Goal: Task Accomplishment & Management: Manage account settings

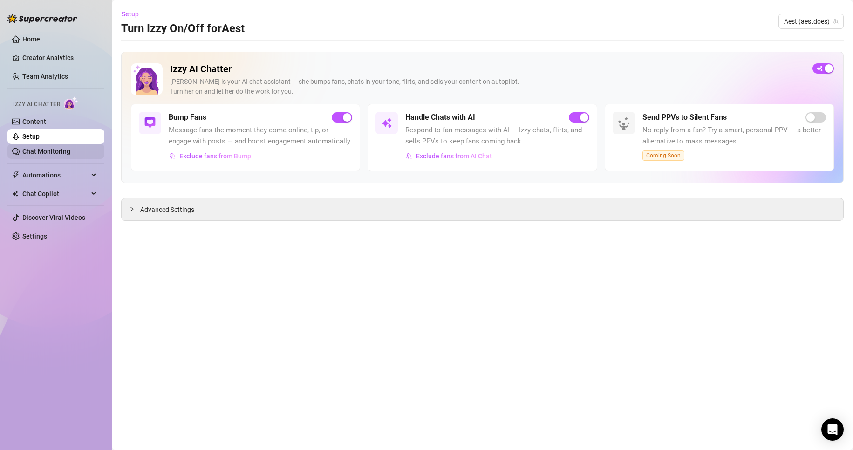
click at [30, 148] on link "Chat Monitoring" at bounding box center [46, 151] width 48 height 7
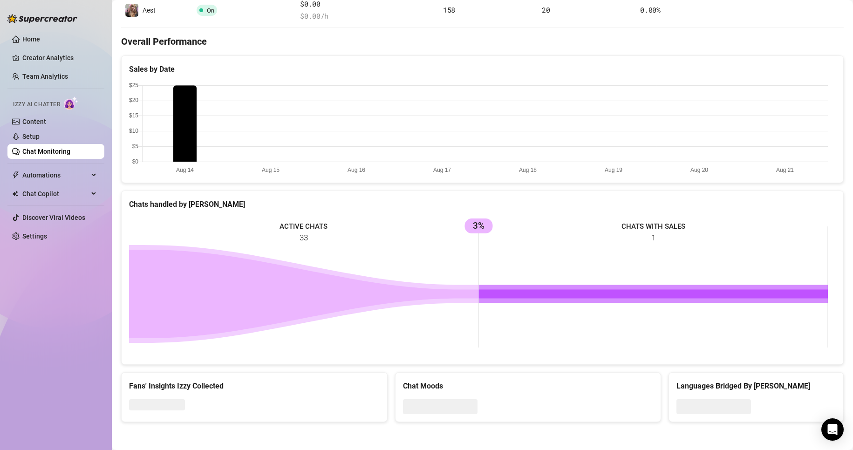
scroll to position [62, 0]
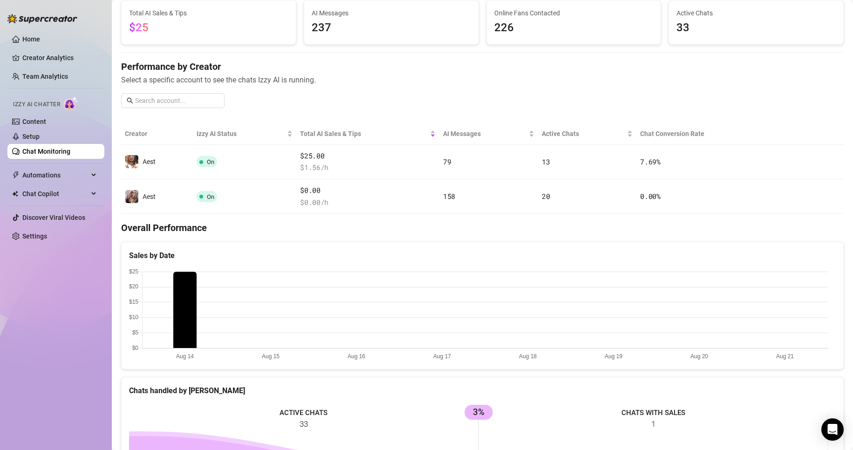
drag, startPoint x: 237, startPoint y: 324, endPoint x: 492, endPoint y: 310, distance: 255.7
click at [339, 314] on canvas at bounding box center [478, 314] width 699 height 93
click at [782, 321] on canvas at bounding box center [478, 314] width 699 height 93
click at [781, 323] on canvas at bounding box center [478, 314] width 699 height 93
drag, startPoint x: 781, startPoint y: 323, endPoint x: 757, endPoint y: 309, distance: 28.0
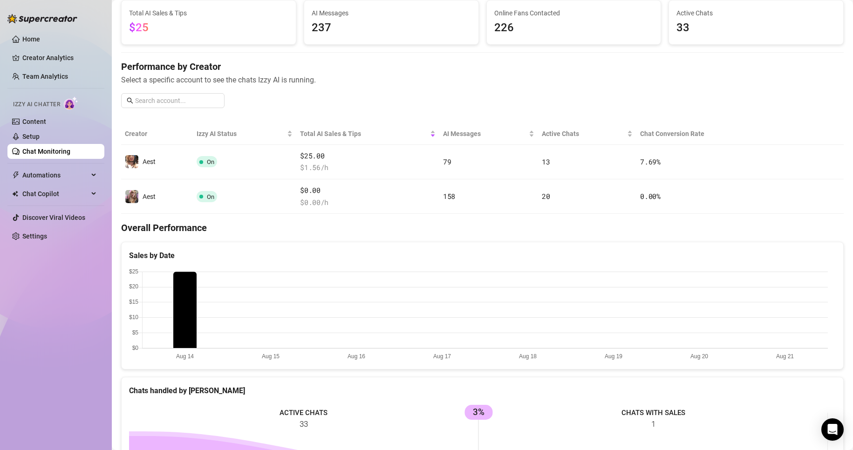
click at [779, 322] on canvas at bounding box center [478, 314] width 699 height 93
click at [777, 349] on canvas at bounding box center [478, 314] width 699 height 93
click at [786, 338] on canvas at bounding box center [478, 314] width 699 height 93
click at [776, 317] on canvas at bounding box center [478, 314] width 699 height 93
click at [774, 316] on canvas at bounding box center [478, 314] width 699 height 93
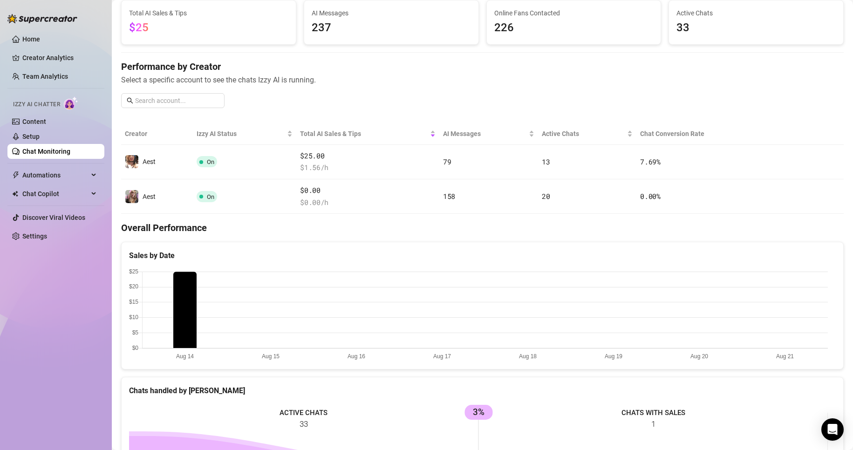
click at [773, 321] on canvas at bounding box center [478, 314] width 699 height 93
click at [770, 329] on canvas at bounding box center [478, 314] width 699 height 93
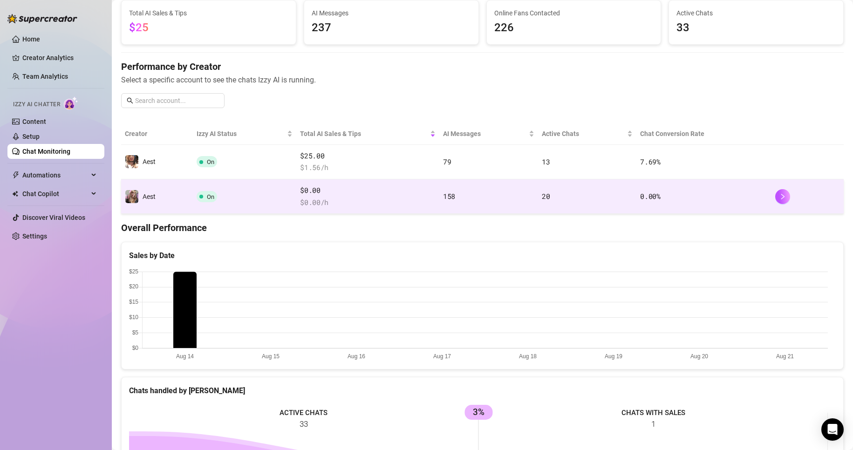
scroll to position [0, 0]
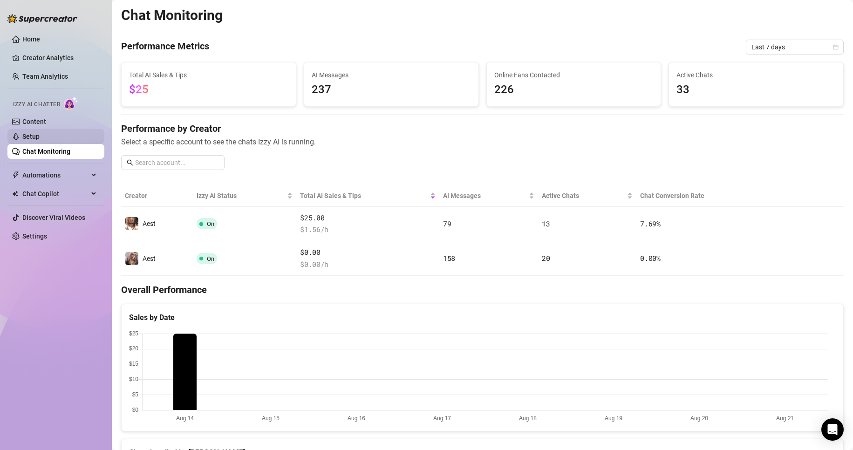
click at [40, 133] on link "Setup" at bounding box center [30, 136] width 17 height 7
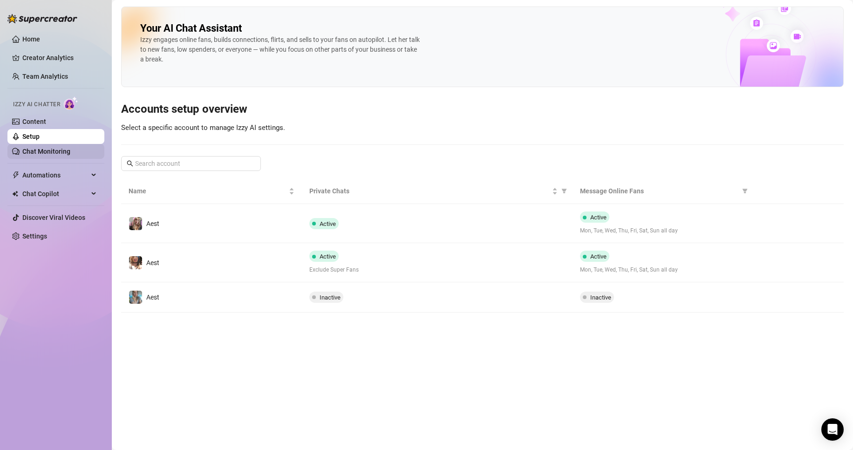
click at [61, 148] on link "Chat Monitoring" at bounding box center [46, 151] width 48 height 7
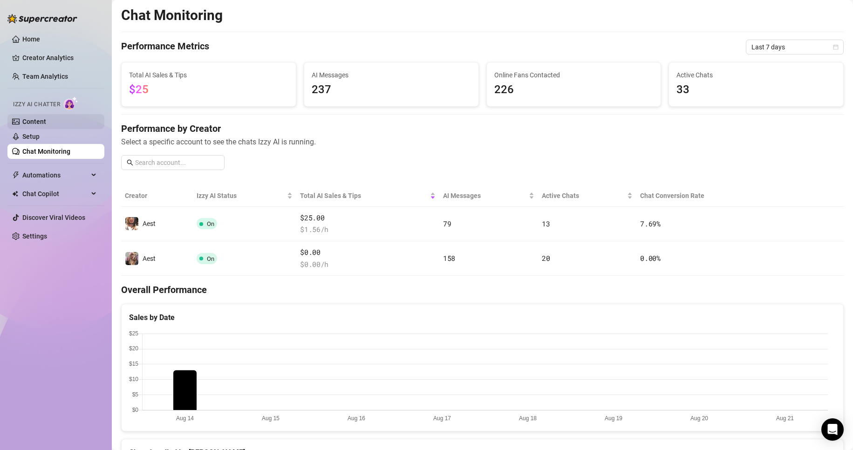
click at [46, 123] on link "Content" at bounding box center [34, 121] width 24 height 7
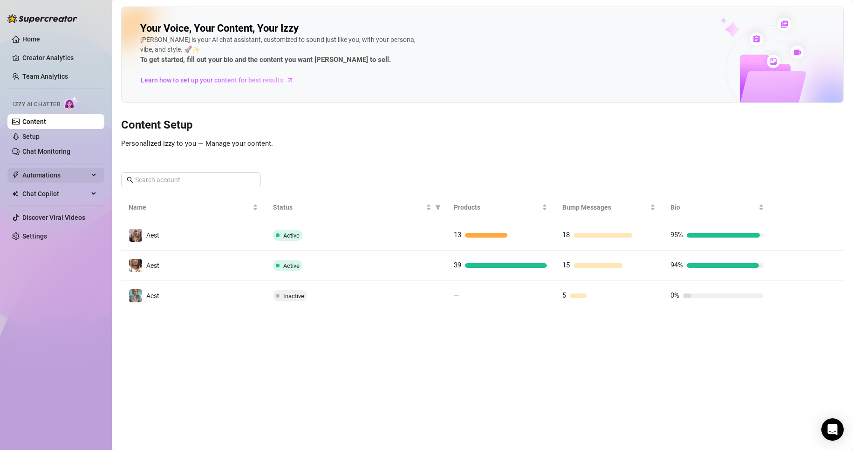
click at [68, 178] on span "Automations" at bounding box center [55, 175] width 66 height 15
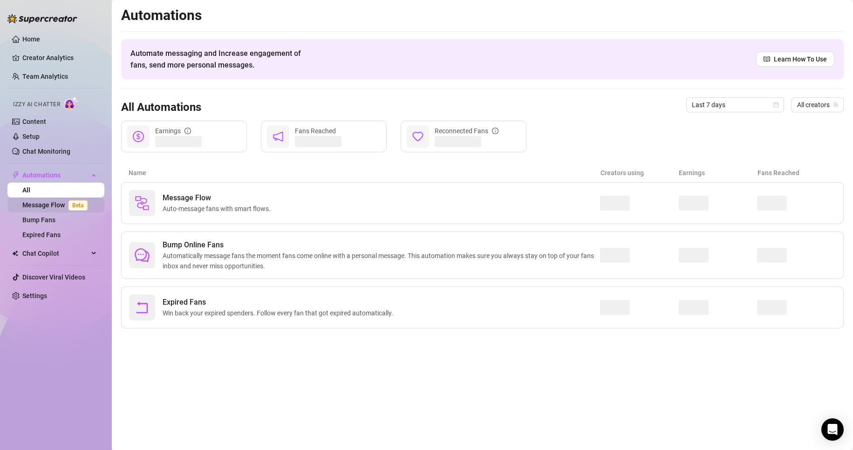
click at [62, 205] on link "Message Flow Beta" at bounding box center [56, 204] width 69 height 7
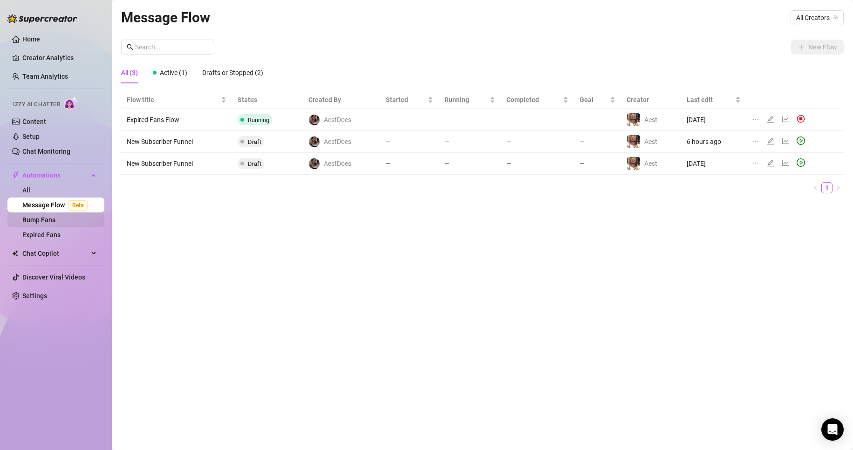
click at [47, 224] on link "Bump Fans" at bounding box center [38, 219] width 33 height 7
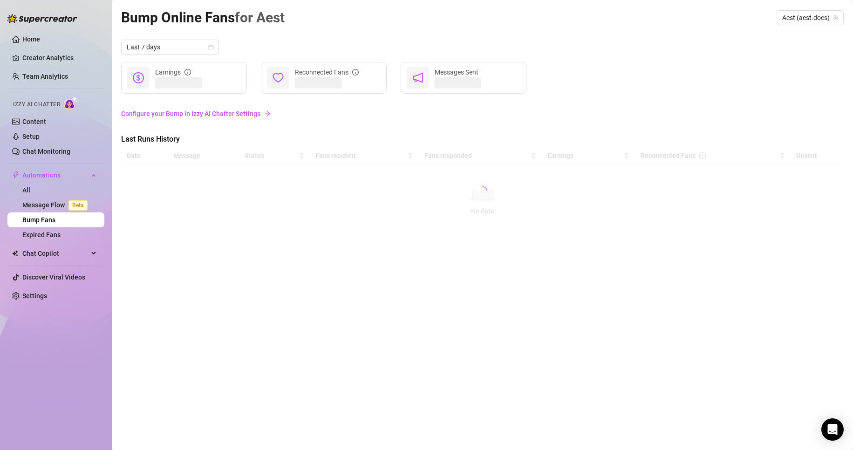
click at [140, 220] on div at bounding box center [482, 191] width 723 height 89
click at [33, 74] on link "Team Analytics" at bounding box center [45, 76] width 46 height 7
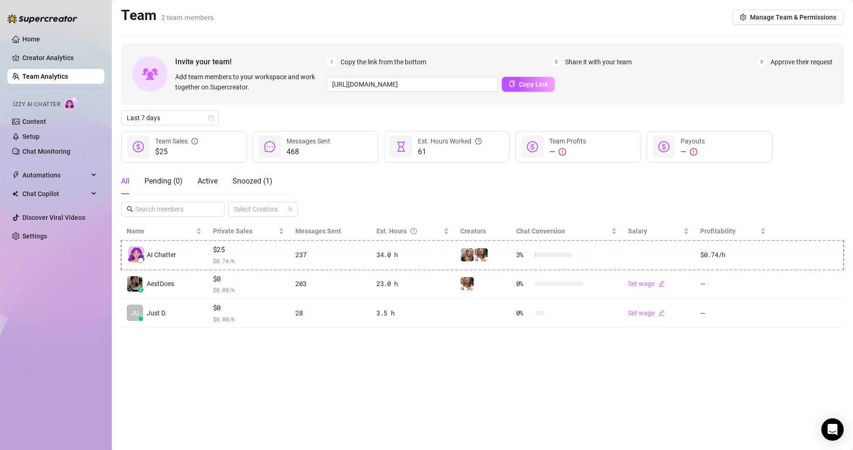
click at [35, 48] on ul "Home Creator Analytics Team Analytics Izzy AI Chatter Content Setup Chat Monito…" at bounding box center [55, 137] width 97 height 219
click at [37, 55] on link "Creator Analytics" at bounding box center [59, 57] width 75 height 15
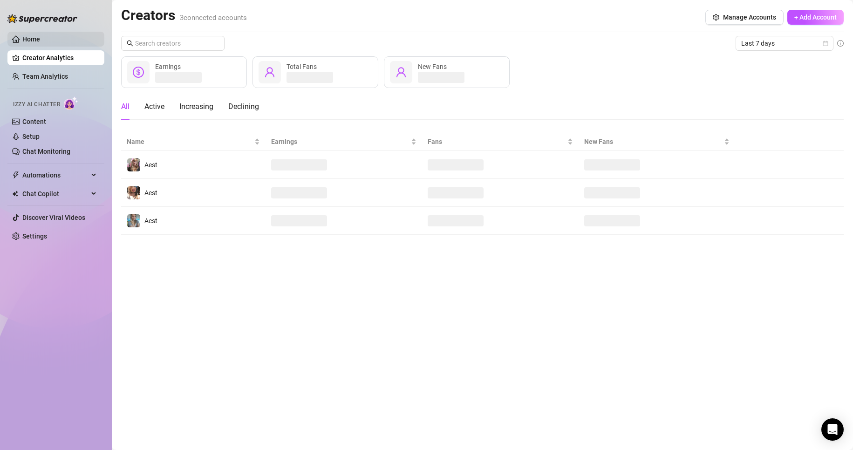
click at [40, 41] on link "Home" at bounding box center [31, 38] width 18 height 7
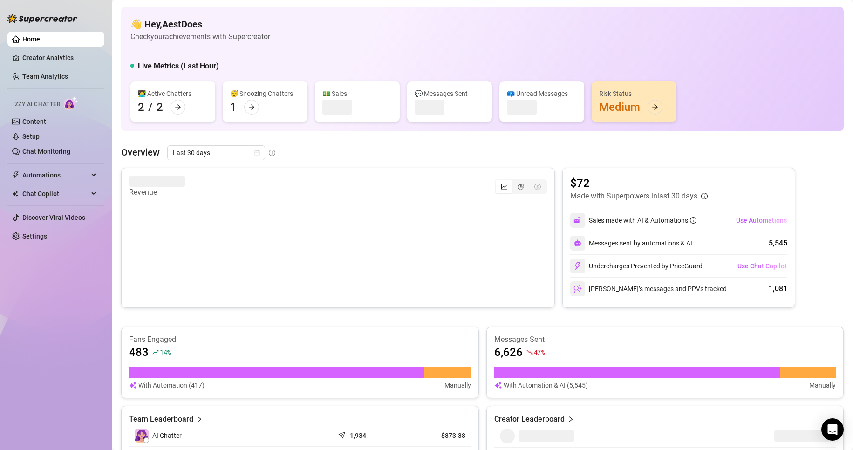
click at [398, 281] on canvas at bounding box center [335, 244] width 413 height 93
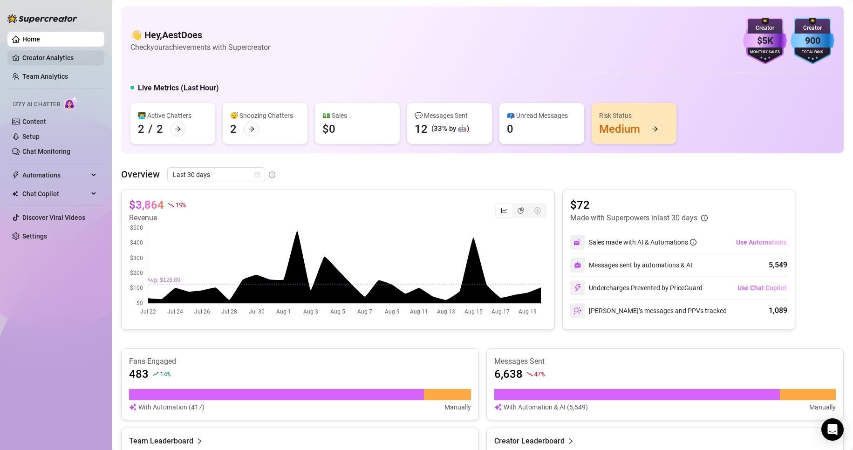
click at [62, 65] on link "Creator Analytics" at bounding box center [59, 57] width 75 height 15
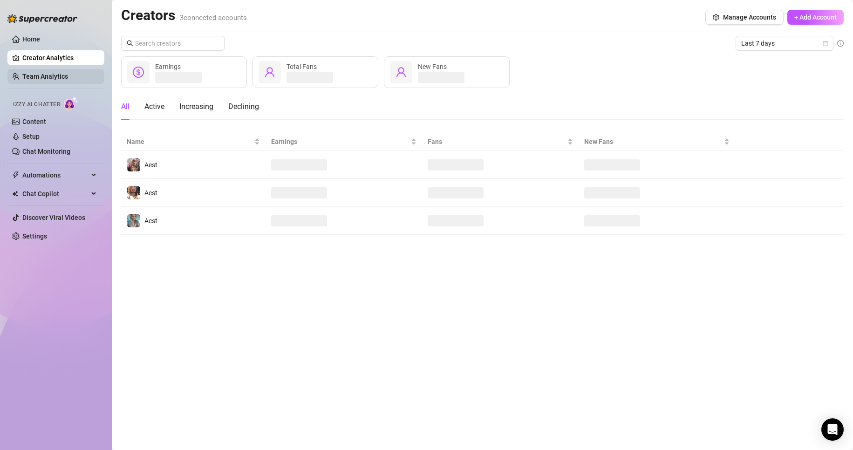
click at [55, 80] on link "Team Analytics" at bounding box center [45, 76] width 46 height 7
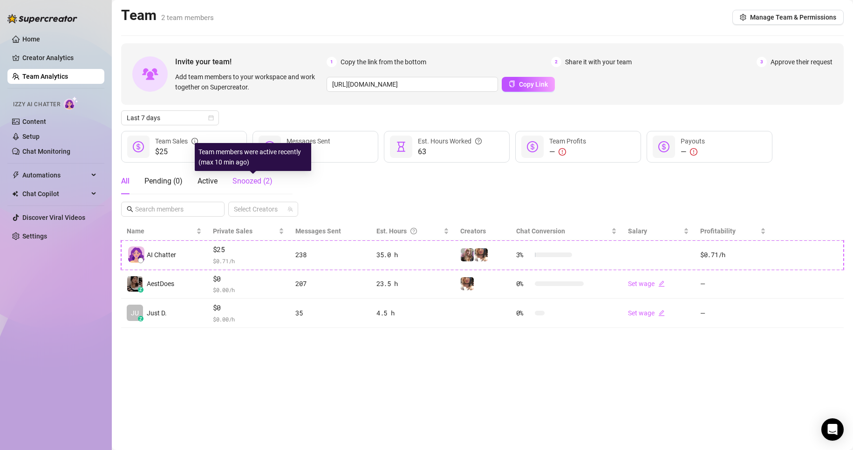
click at [248, 181] on span "Snoozed ( 2 )" at bounding box center [252, 181] width 40 height 9
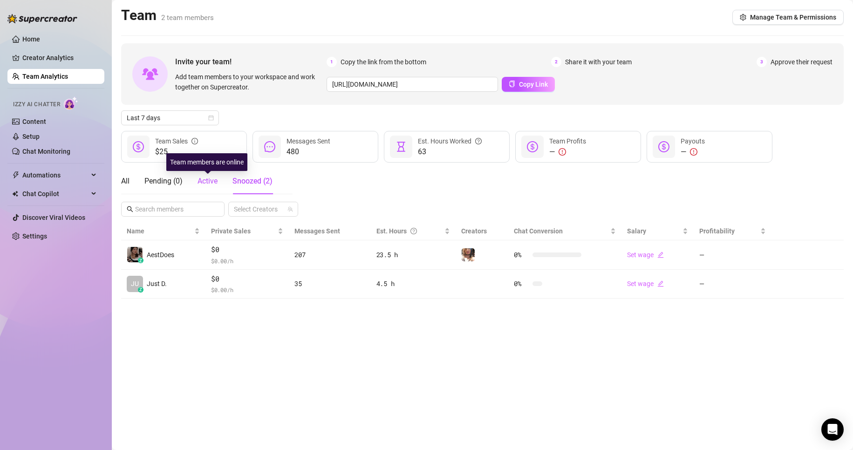
click at [207, 180] on span "Active" at bounding box center [208, 181] width 20 height 9
drag, startPoint x: 245, startPoint y: 166, endPoint x: 250, endPoint y: 178, distance: 13.0
click at [248, 175] on div "Invite your team! Add team members to your workspace and work together on Super…" at bounding box center [482, 170] width 723 height 255
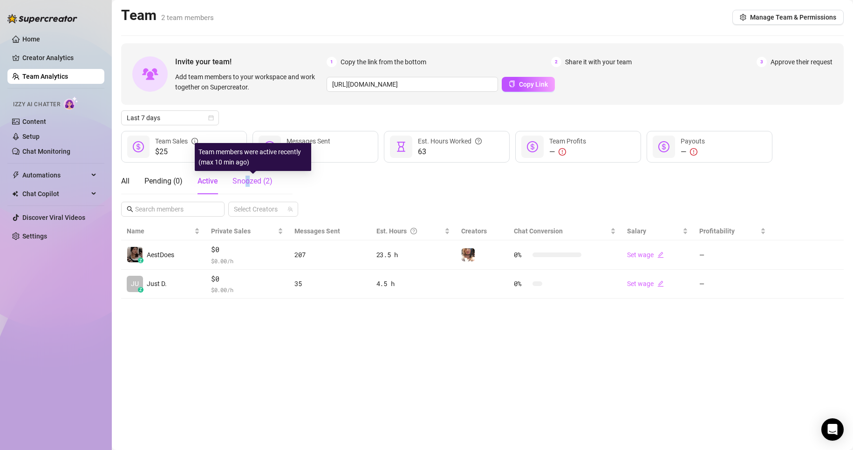
click at [250, 181] on span "Snoozed ( 2 )" at bounding box center [252, 181] width 40 height 9
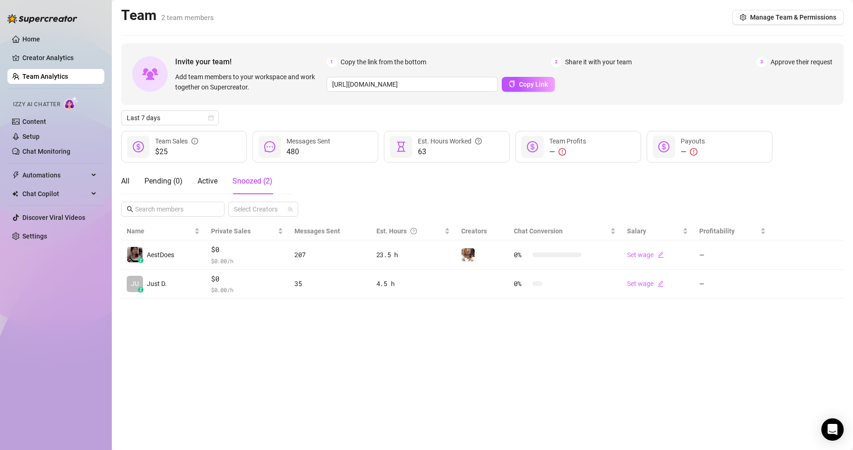
click at [136, 183] on div "All Pending ( 0 ) Active Snoozed ( 2 )" at bounding box center [196, 181] width 151 height 26
click at [157, 176] on div "Pending ( 0 )" at bounding box center [163, 181] width 38 height 11
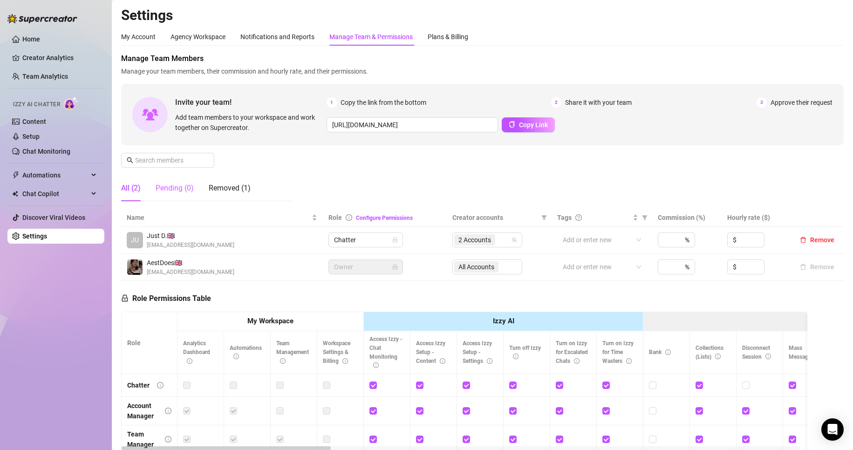
drag, startPoint x: 244, startPoint y: 197, endPoint x: 170, endPoint y: 195, distance: 73.6
click at [238, 197] on div "Removed (1)" at bounding box center [230, 188] width 42 height 26
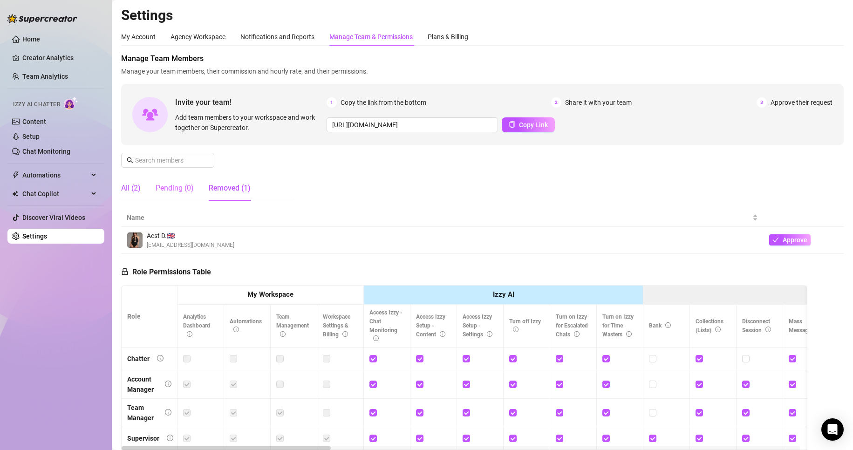
drag, startPoint x: 136, startPoint y: 189, endPoint x: 176, endPoint y: 194, distance: 39.9
click at [137, 189] on div "All (2)" at bounding box center [131, 188] width 20 height 11
click at [176, 194] on div "Pending (0)" at bounding box center [175, 188] width 38 height 26
click at [805, 241] on span "Approve" at bounding box center [817, 239] width 25 height 7
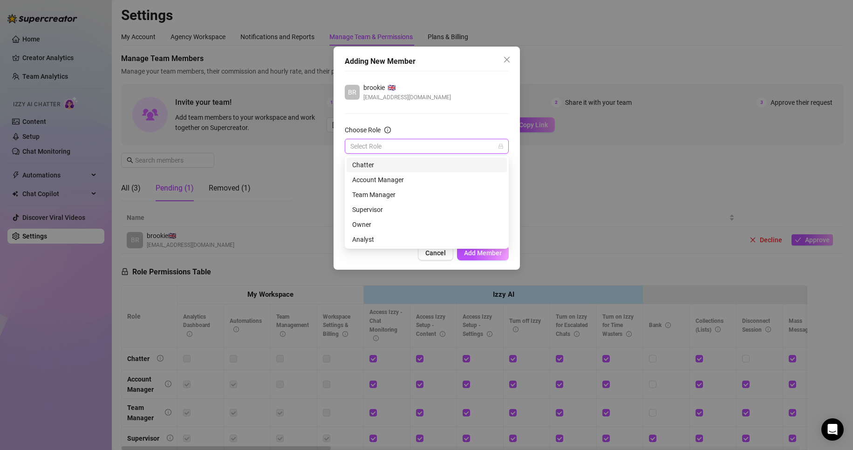
click at [379, 151] on input "Choose Role" at bounding box center [422, 146] width 144 height 14
click at [392, 203] on div "Supervisor" at bounding box center [427, 209] width 160 height 15
click at [480, 252] on span "Add Member" at bounding box center [483, 252] width 38 height 7
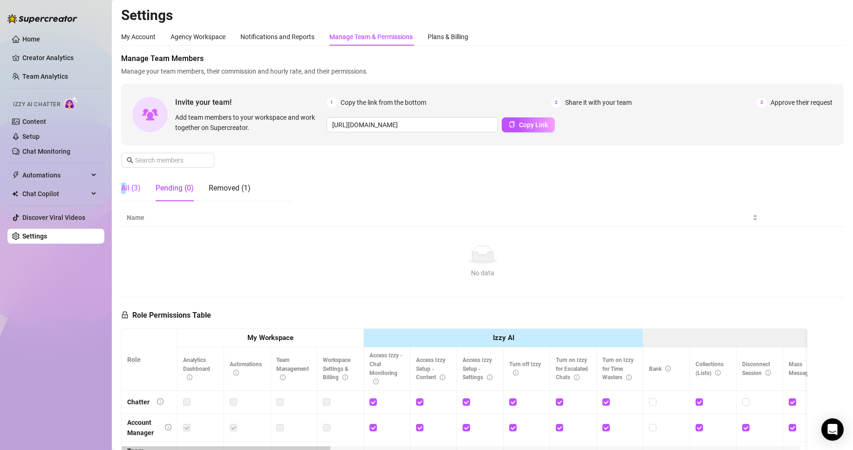
drag, startPoint x: 124, startPoint y: 193, endPoint x: 129, endPoint y: 193, distance: 4.7
click at [124, 194] on div "All (3)" at bounding box center [131, 188] width 20 height 26
click at [129, 193] on div "All (3)" at bounding box center [131, 188] width 20 height 11
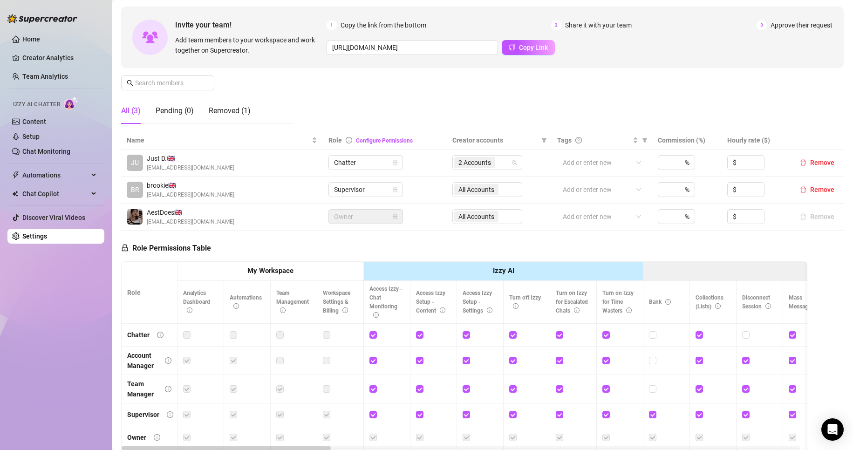
scroll to position [93, 0]
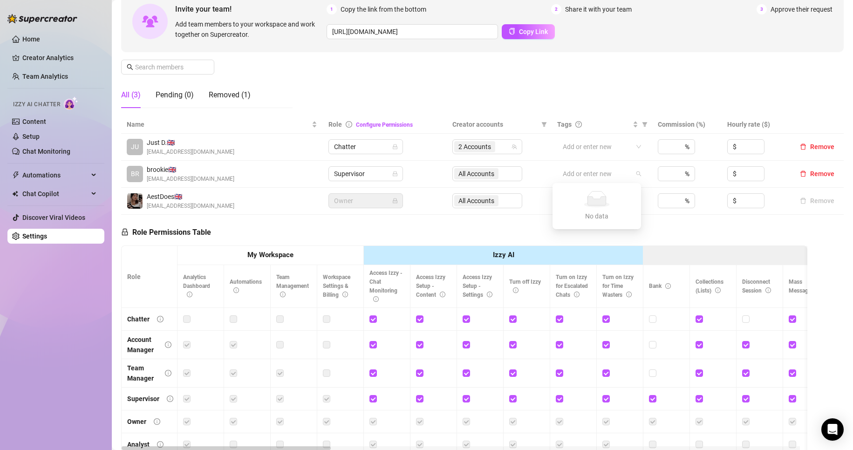
drag, startPoint x: 574, startPoint y: 175, endPoint x: 578, endPoint y: 189, distance: 14.9
click at [578, 189] on body "Home Creator Analytics Team Analytics Izzy AI Chatter Content Setup Chat Monito…" at bounding box center [426, 225] width 853 height 450
click at [525, 250] on th "Izzy AI" at bounding box center [504, 255] width 280 height 19
drag, startPoint x: 20, startPoint y: 154, endPoint x: 20, endPoint y: 144, distance: 9.8
click at [22, 154] on link "Chat Monitoring" at bounding box center [46, 151] width 48 height 7
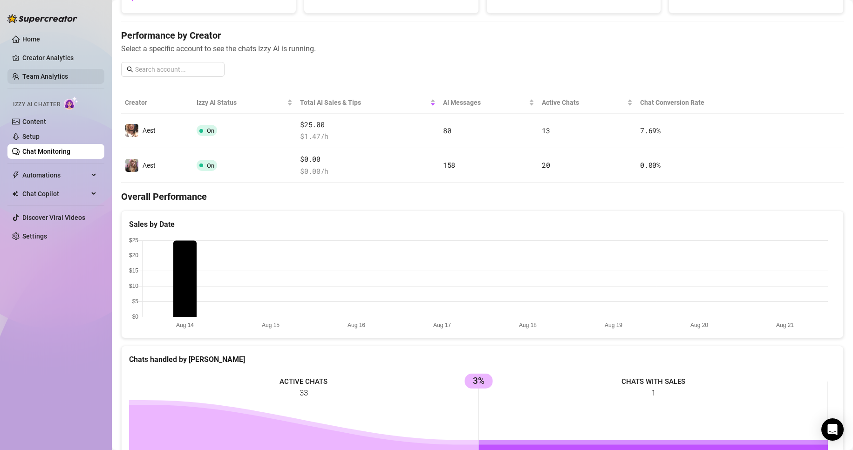
click at [50, 73] on link "Team Analytics" at bounding box center [45, 76] width 46 height 7
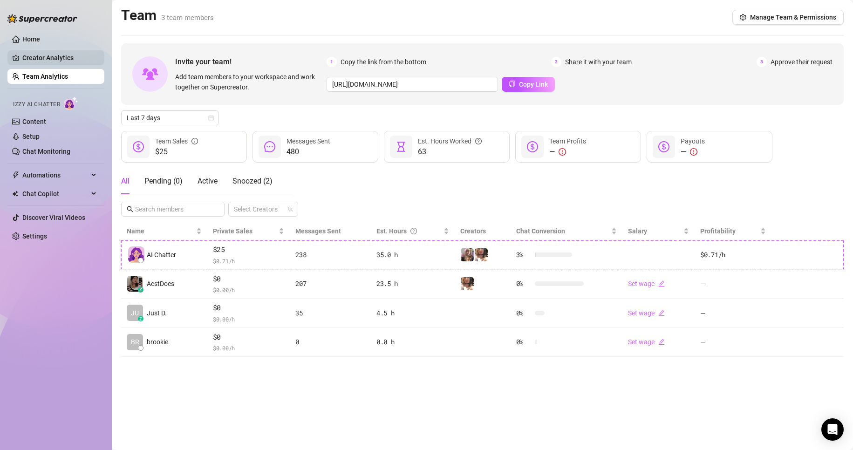
click at [52, 62] on link "Creator Analytics" at bounding box center [59, 57] width 75 height 15
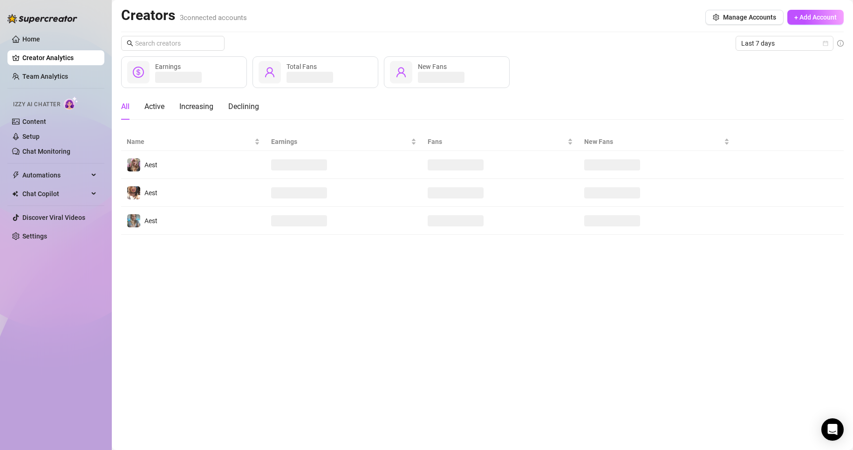
click at [46, 68] on ul "Home Creator Analytics Team Analytics Izzy AI Chatter Content Setup Chat Monito…" at bounding box center [55, 137] width 97 height 219
click at [41, 80] on link "Team Analytics" at bounding box center [45, 76] width 46 height 7
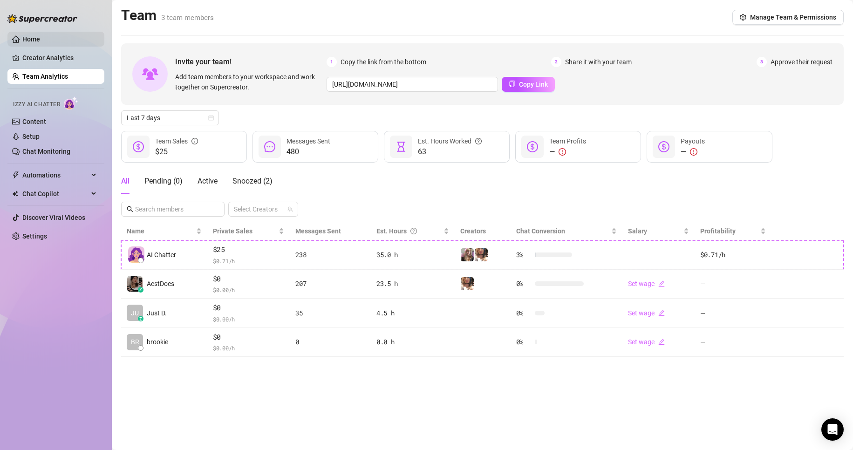
click at [40, 42] on link "Home" at bounding box center [31, 38] width 18 height 7
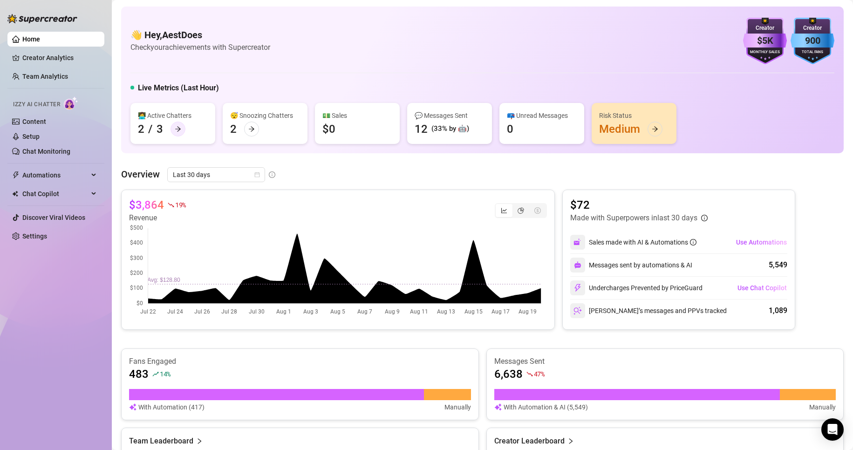
click at [181, 131] on div at bounding box center [177, 129] width 15 height 15
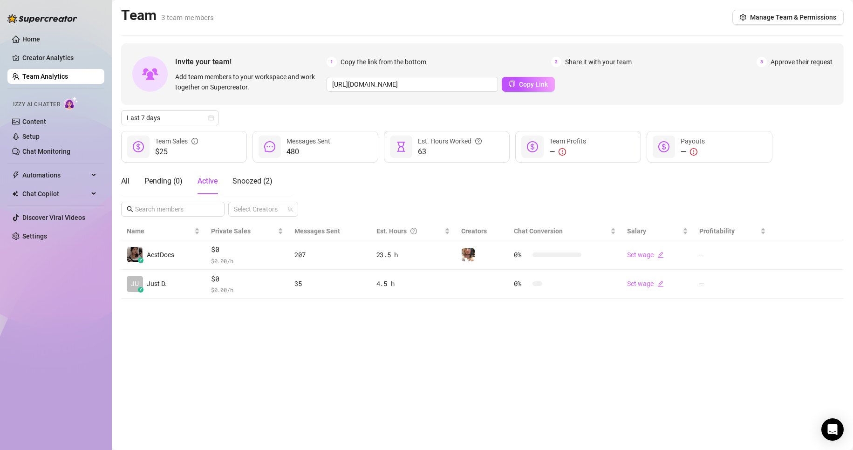
click at [219, 335] on main "Team 3 team members Manage Team & Permissions Invite your team! Add team member…" at bounding box center [482, 225] width 741 height 450
click at [217, 181] on span "Active" at bounding box center [208, 181] width 20 height 9
click at [130, 179] on div "All Pending ( 0 ) Active Snoozed ( 2 )" at bounding box center [196, 181] width 151 height 26
click at [119, 184] on main "Team 3 team members Manage Team & Permissions Invite your team! Add team member…" at bounding box center [482, 225] width 741 height 450
click at [175, 344] on main "Team 3 team members Manage Team & Permissions Invite your team! Add team member…" at bounding box center [482, 225] width 741 height 450
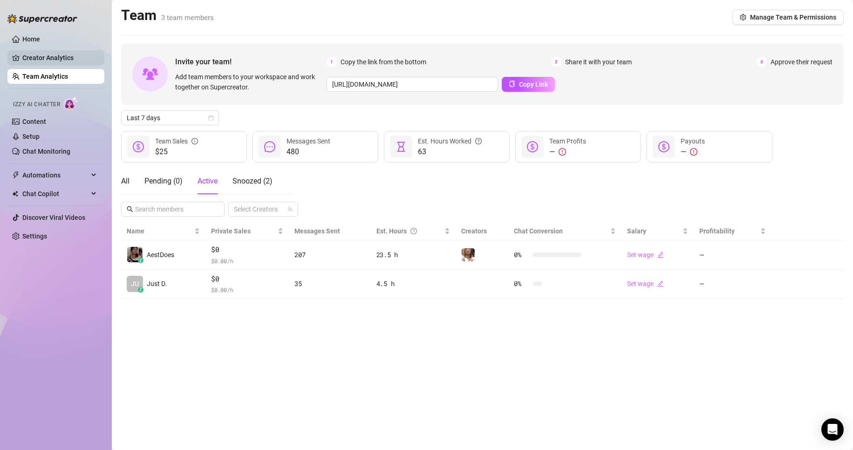
click at [85, 65] on link "Creator Analytics" at bounding box center [59, 57] width 75 height 15
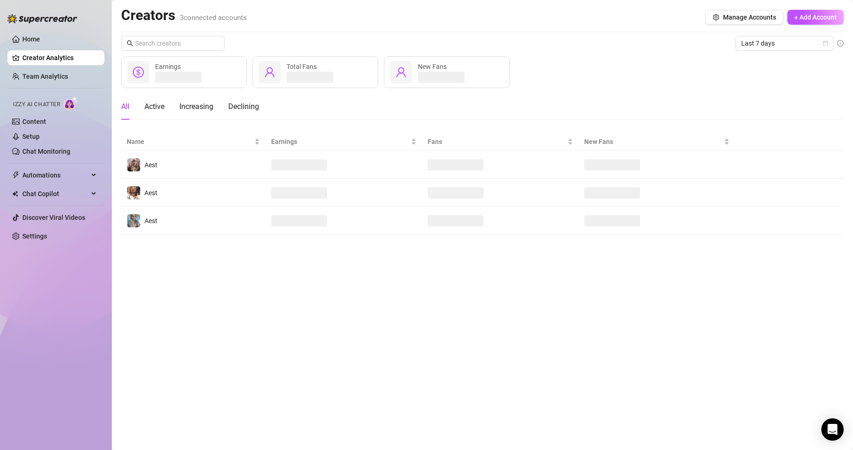
click at [60, 63] on link "Creator Analytics" at bounding box center [59, 57] width 75 height 15
click at [40, 43] on link "Home" at bounding box center [31, 38] width 18 height 7
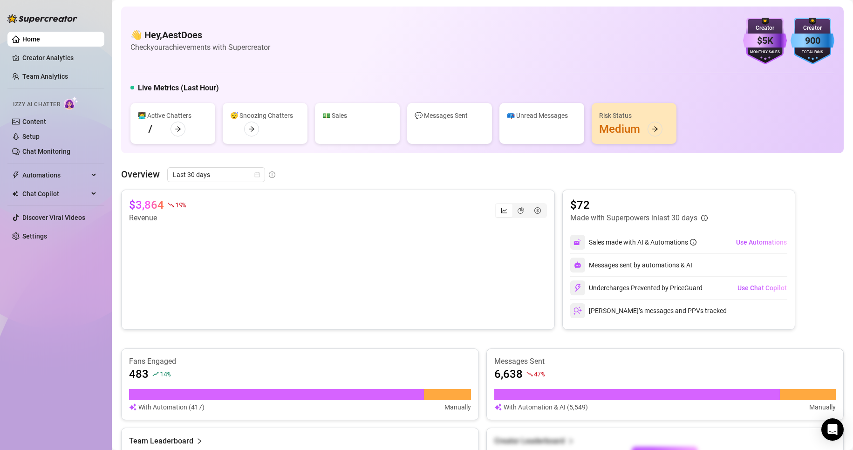
click at [40, 36] on link "Home" at bounding box center [31, 38] width 18 height 7
click at [57, 79] on link "Team Analytics" at bounding box center [45, 76] width 46 height 7
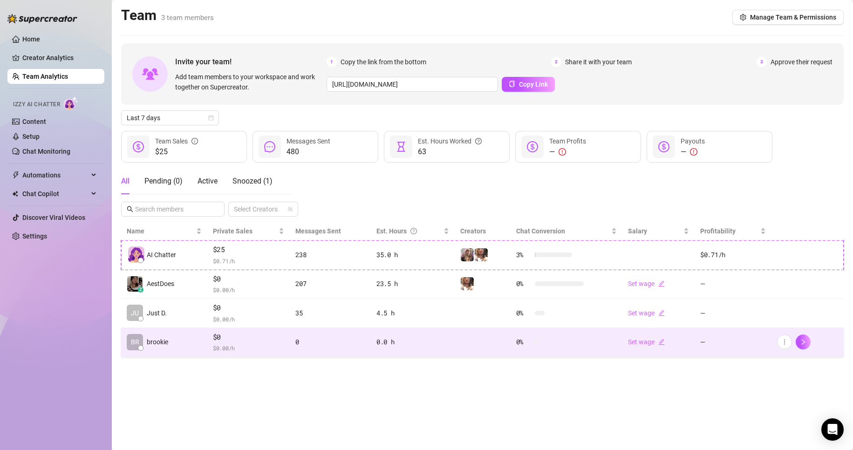
click at [435, 340] on div "0.0 h" at bounding box center [412, 342] width 73 height 10
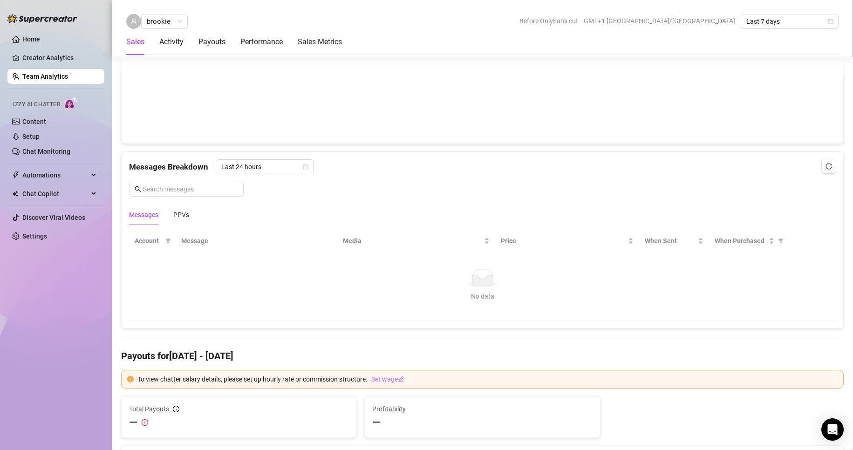
scroll to position [699, 0]
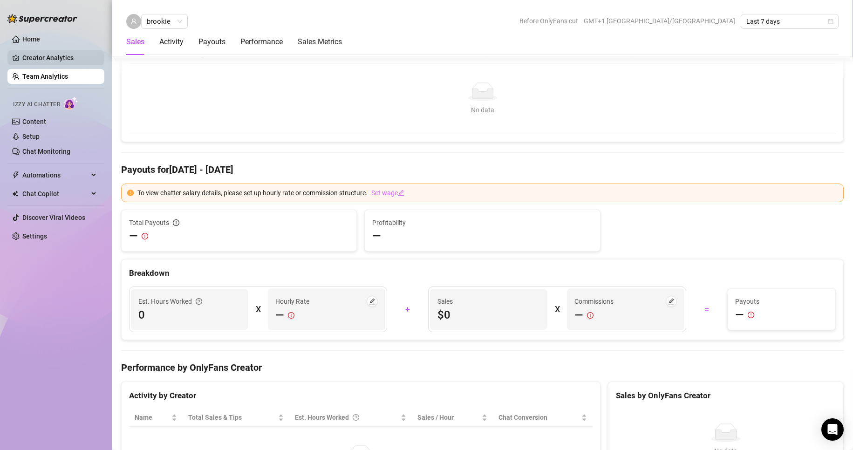
click at [58, 58] on link "Creator Analytics" at bounding box center [59, 57] width 75 height 15
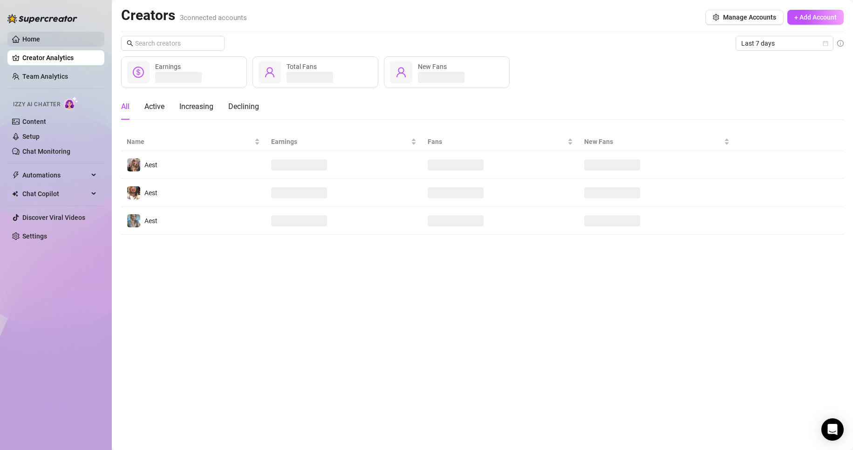
click at [40, 35] on link "Home" at bounding box center [31, 38] width 18 height 7
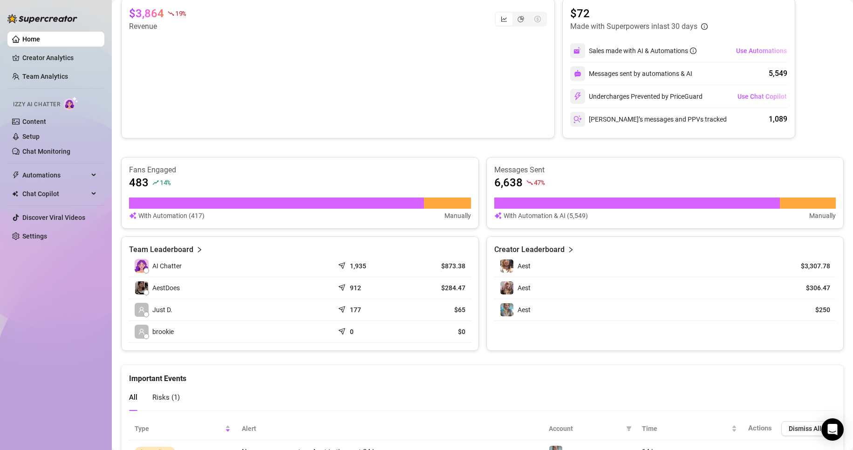
scroll to position [243, 0]
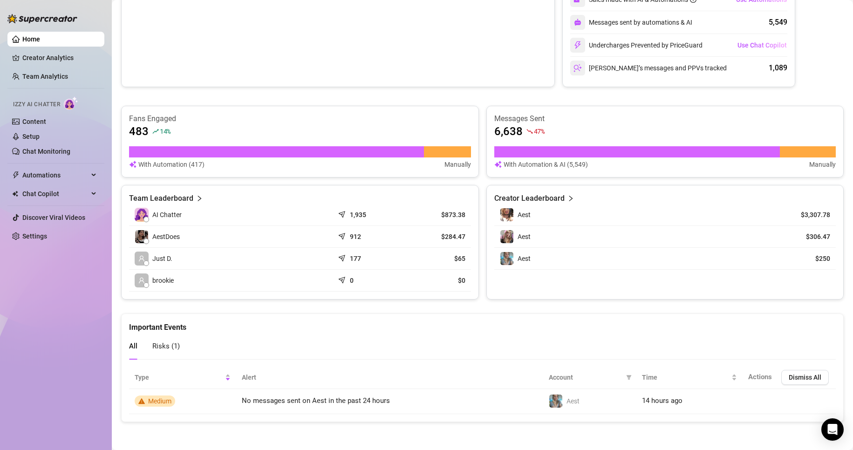
click at [262, 352] on div "All Risks ( 1 )" at bounding box center [482, 346] width 707 height 27
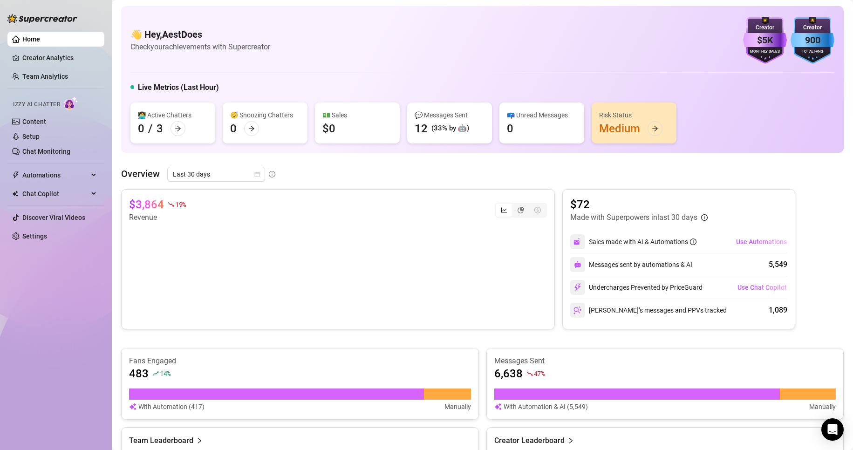
scroll to position [0, 0]
click at [63, 73] on link "Team Analytics" at bounding box center [45, 76] width 46 height 7
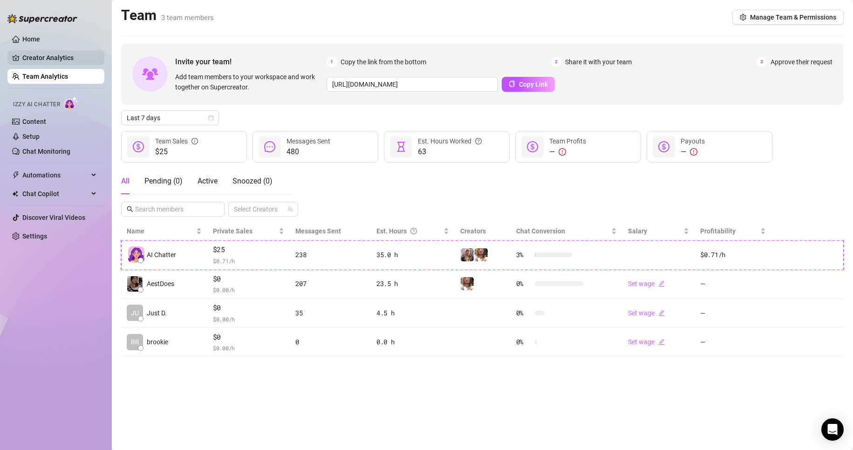
click at [78, 59] on link "Creator Analytics" at bounding box center [59, 57] width 75 height 15
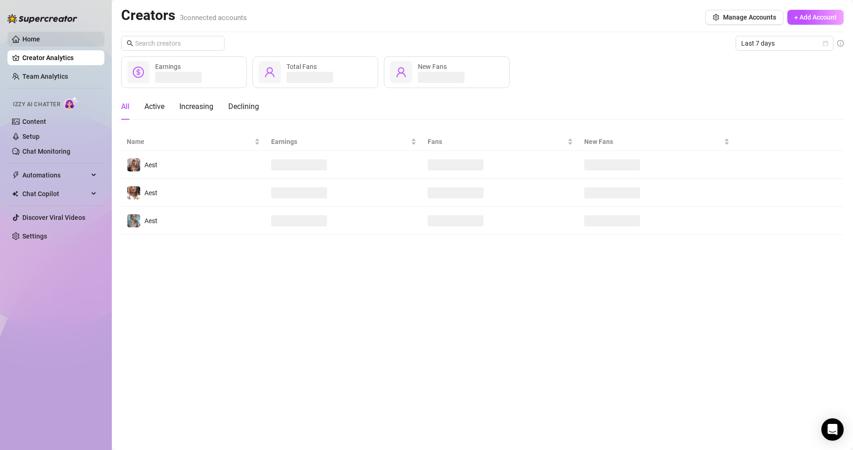
click at [40, 37] on link "Home" at bounding box center [31, 38] width 18 height 7
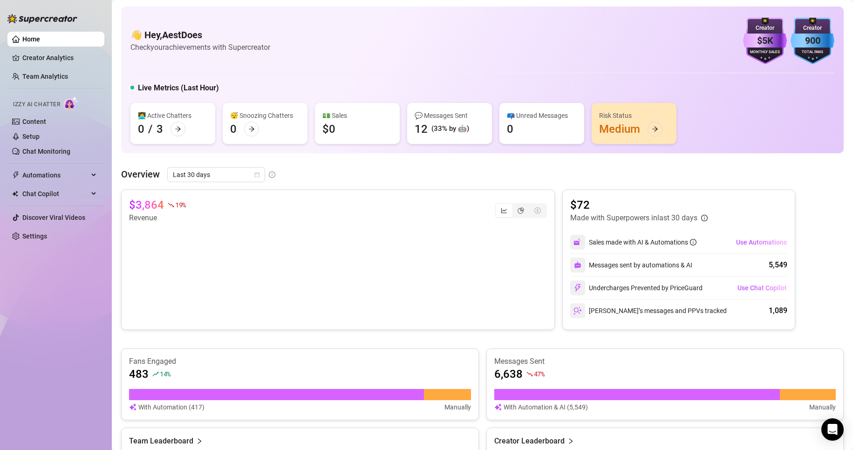
scroll to position [186, 0]
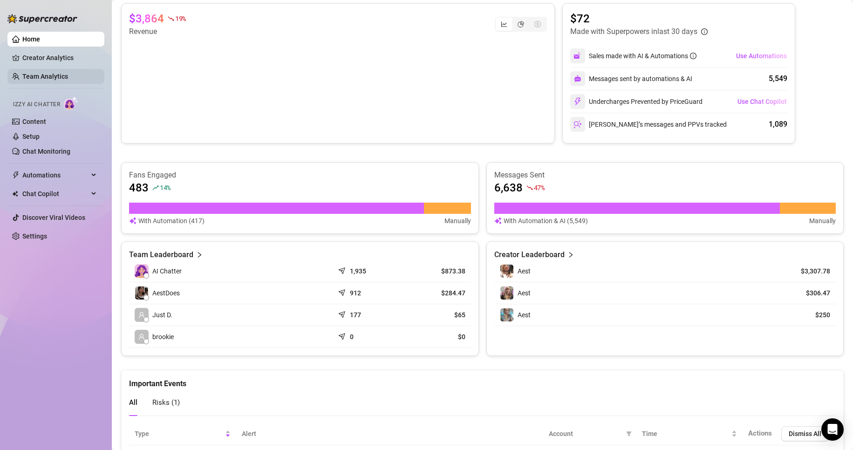
click at [53, 73] on link "Team Analytics" at bounding box center [45, 76] width 46 height 7
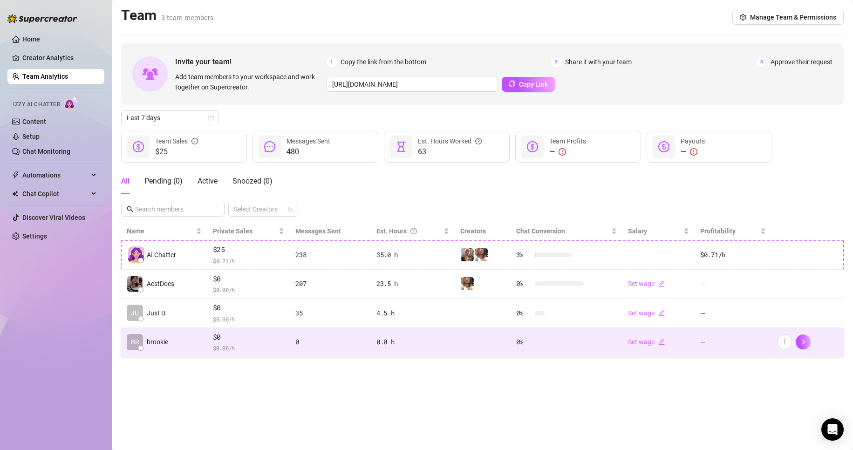
click at [228, 338] on span "$0" at bounding box center [249, 337] width 72 height 11
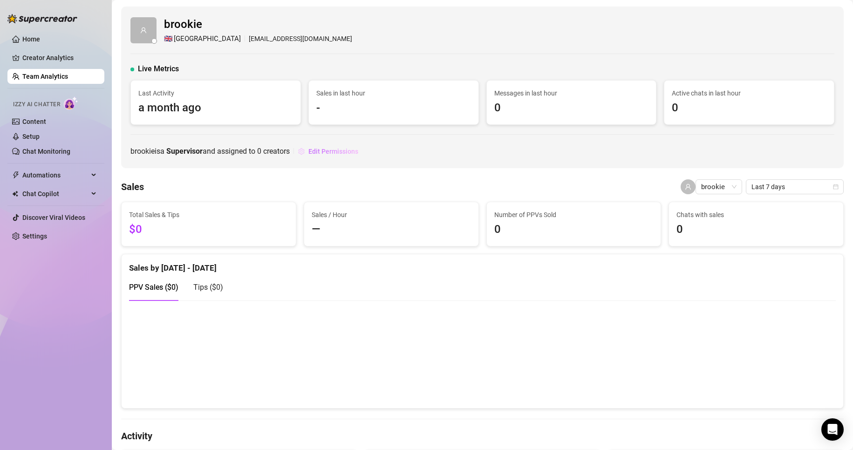
click at [344, 148] on span "Edit Permissions" at bounding box center [333, 151] width 50 height 7
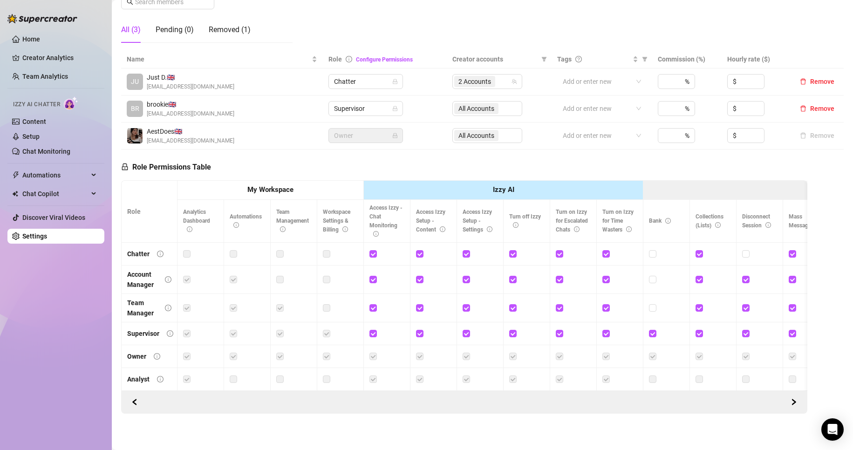
scroll to position [169, 0]
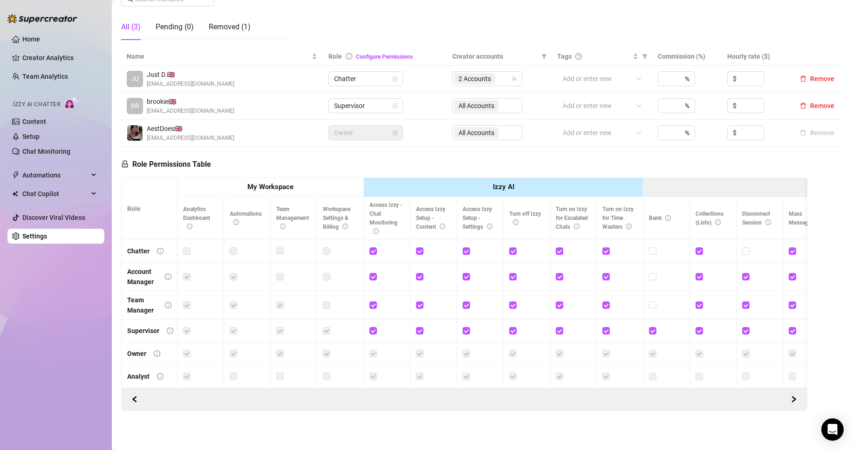
click at [483, 101] on div "All Accounts" at bounding box center [487, 105] width 70 height 15
drag, startPoint x: 495, startPoint y: 99, endPoint x: 501, endPoint y: 99, distance: 6.1
click at [495, 99] on div "All Accounts" at bounding box center [487, 105] width 70 height 15
drag, startPoint x: 501, startPoint y: 99, endPoint x: 527, endPoint y: 96, distance: 26.2
click at [501, 99] on div "All Accounts" at bounding box center [487, 105] width 70 height 15
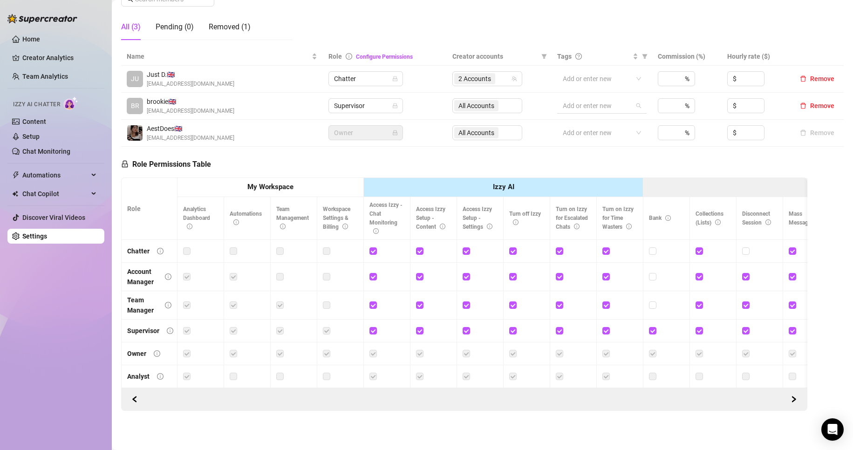
click at [563, 100] on input "search" at bounding box center [564, 105] width 2 height 11
drag, startPoint x: 500, startPoint y: 91, endPoint x: 491, endPoint y: 95, distance: 10.0
click at [499, 98] on div "All Accounts" at bounding box center [487, 105] width 70 height 15
drag, startPoint x: 435, startPoint y: 99, endPoint x: 400, endPoint y: 95, distance: 35.1
click at [435, 99] on td "Supervisor" at bounding box center [385, 106] width 124 height 27
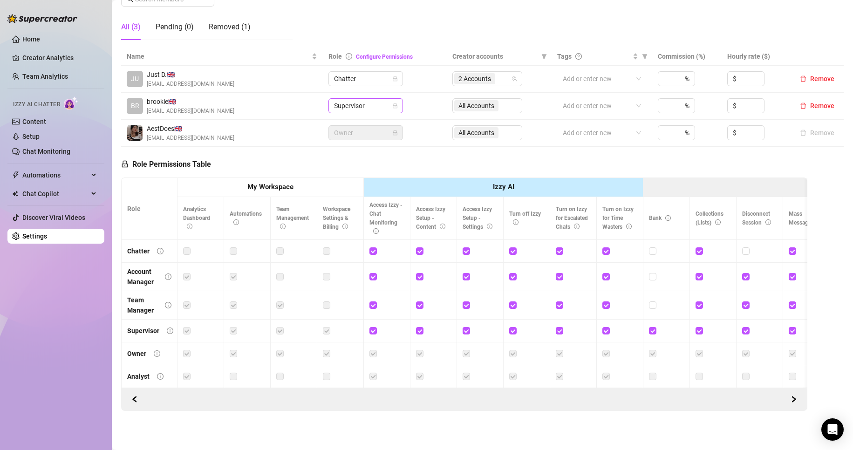
click at [389, 99] on span "Supervisor" at bounding box center [365, 106] width 63 height 14
drag, startPoint x: 440, startPoint y: 99, endPoint x: 453, endPoint y: 104, distance: 14.6
click at [447, 102] on tr "[PERSON_NAME] 🇬🇧 [EMAIL_ADDRESS][DOMAIN_NAME] Supervisor All Accounts Add or en…" at bounding box center [482, 106] width 723 height 27
drag, startPoint x: 496, startPoint y: 108, endPoint x: 497, endPoint y: 101, distance: 6.5
click at [496, 104] on td "All Accounts" at bounding box center [499, 106] width 105 height 27
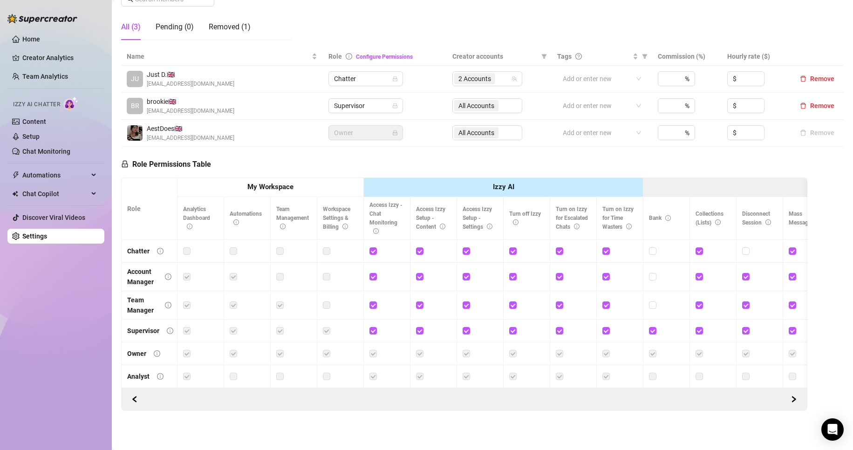
drag, startPoint x: 514, startPoint y: 96, endPoint x: 490, endPoint y: 97, distance: 24.3
click at [514, 98] on div "All Accounts" at bounding box center [487, 105] width 70 height 15
click at [490, 98] on div "All Accounts" at bounding box center [487, 105] width 70 height 15
click at [485, 98] on div "All Accounts" at bounding box center [487, 105] width 70 height 15
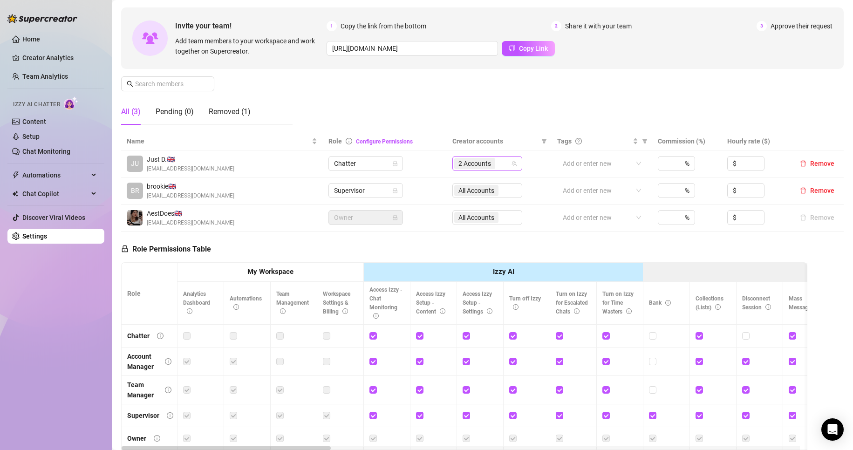
scroll to position [76, 0]
click at [499, 127] on div "Manage Team Members Manage your team members, their commission and hourly rate,…" at bounding box center [482, 55] width 723 height 156
drag, startPoint x: 498, startPoint y: 131, endPoint x: 496, endPoint y: 139, distance: 7.7
click at [497, 138] on div "Manage Team Members Manage your team members, their commission and hourly rate,…" at bounding box center [482, 238] width 723 height 523
click at [450, 131] on div "Manage Team Members Manage your team members, their commission and hourly rate,…" at bounding box center [482, 55] width 723 height 156
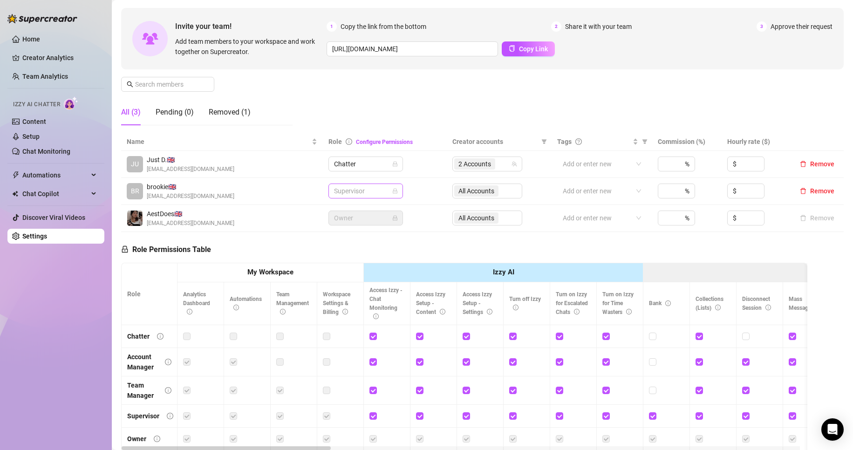
click at [373, 194] on span "Supervisor" at bounding box center [365, 191] width 63 height 14
click at [358, 208] on div "Chatter" at bounding box center [364, 210] width 60 height 10
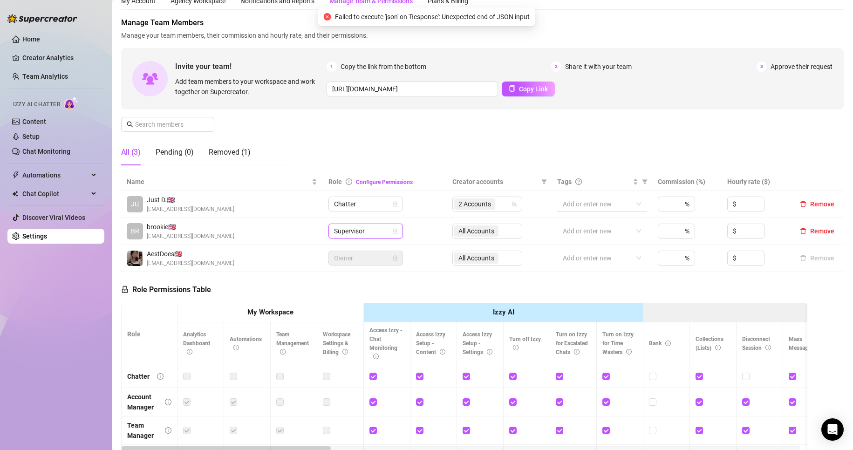
scroll to position [0, 0]
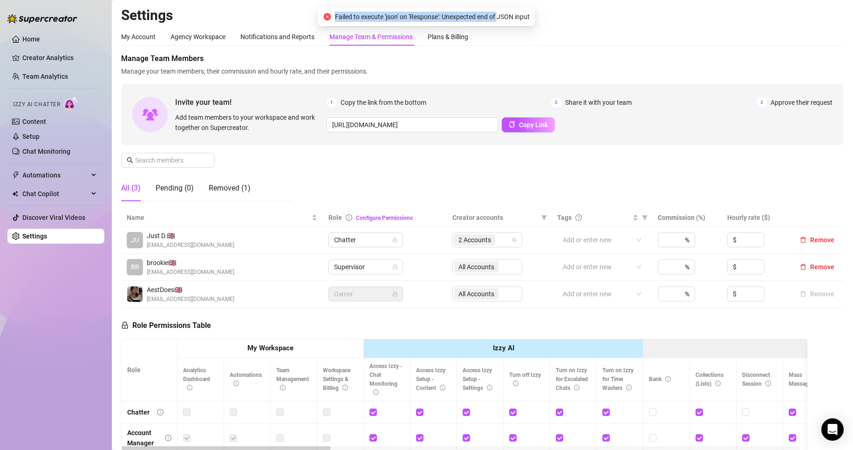
drag, startPoint x: 321, startPoint y: 11, endPoint x: 486, endPoint y: 86, distance: 182.0
click at [502, 20] on div "Failed to execute 'json' on 'Response': Unexpected end of JSON input" at bounding box center [426, 16] width 217 height 19
click at [389, 275] on td "Supervisor" at bounding box center [385, 267] width 124 height 27
click at [314, 308] on div "Manage Team Members Manage your team members, their commission and hourly rate,…" at bounding box center [482, 314] width 723 height 523
drag, startPoint x: 330, startPoint y: 312, endPoint x: 285, endPoint y: 303, distance: 46.0
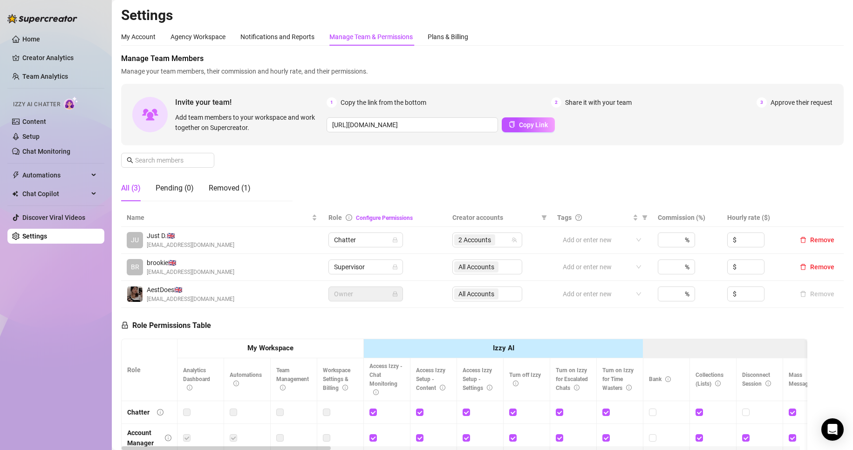
click at [330, 313] on div "Role Permissions Table Role My Workspace Izzy AI OnlyFans Side Menu OnlyFans Ch…" at bounding box center [464, 442] width 686 height 268
drag, startPoint x: 370, startPoint y: 266, endPoint x: 370, endPoint y: 272, distance: 5.6
click at [370, 268] on span "Supervisor" at bounding box center [365, 267] width 63 height 14
click at [366, 284] on div "Chatter" at bounding box center [364, 285] width 60 height 10
drag, startPoint x: 223, startPoint y: 189, endPoint x: 180, endPoint y: 192, distance: 43.5
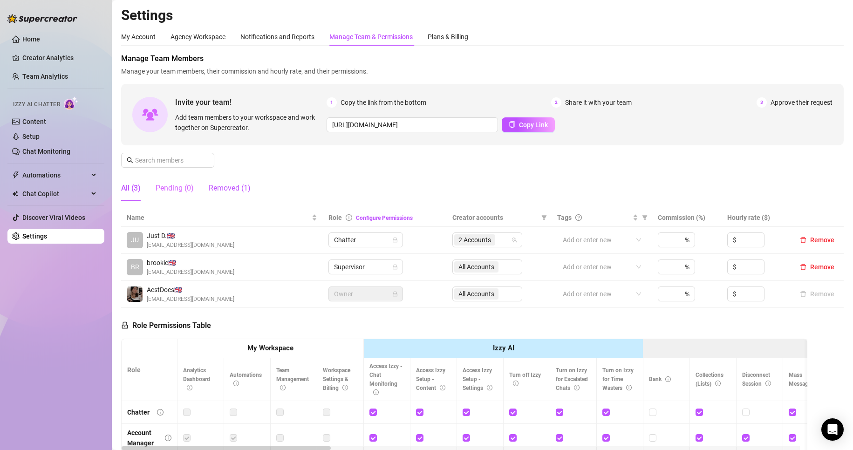
click at [223, 190] on div "Removed (1)" at bounding box center [230, 188] width 42 height 11
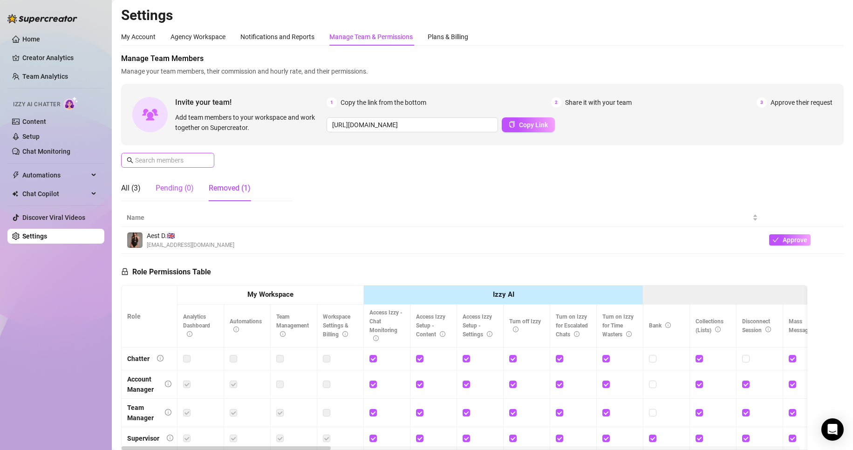
drag, startPoint x: 179, startPoint y: 192, endPoint x: 211, endPoint y: 165, distance: 41.9
click at [181, 192] on div "Pending (0)" at bounding box center [175, 188] width 38 height 11
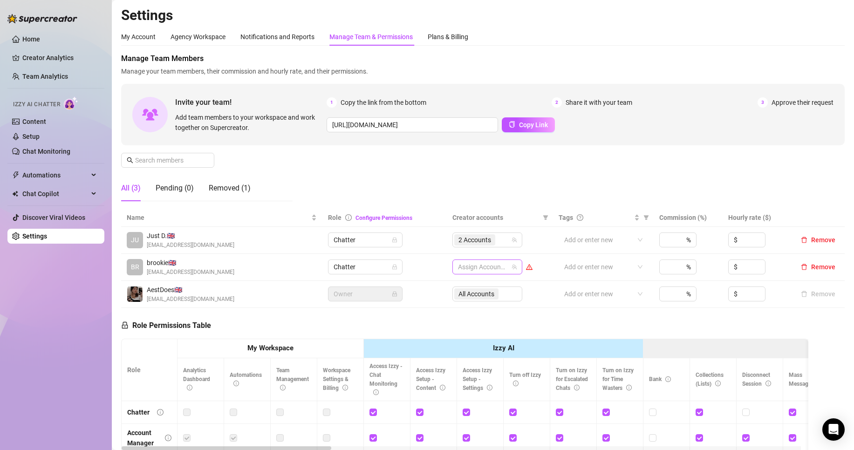
click at [473, 269] on div at bounding box center [482, 266] width 56 height 13
click at [470, 299] on span "Select tree node" at bounding box center [467, 299] width 7 height 7
click at [469, 308] on div "Aest" at bounding box center [483, 312] width 65 height 11
click at [469, 309] on span "Select tree node" at bounding box center [467, 312] width 7 height 7
click at [429, 194] on div "Manage Team Members Manage your team members, their commission and hourly rate,…" at bounding box center [482, 131] width 723 height 156
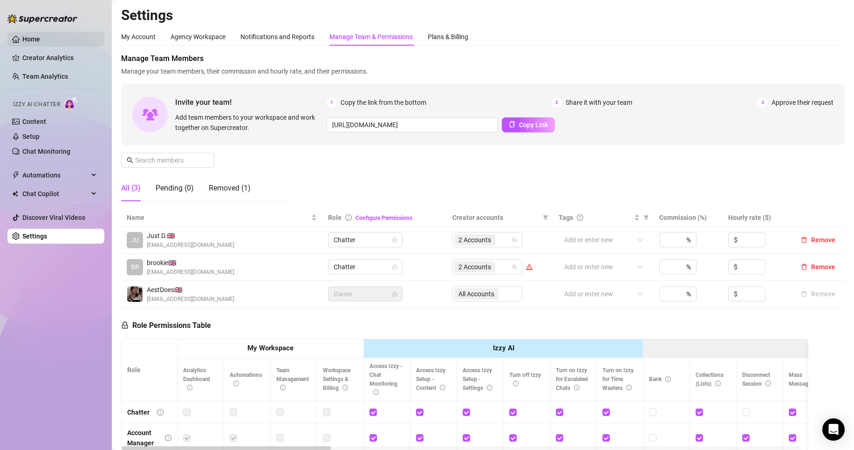
click at [40, 37] on link "Home" at bounding box center [31, 38] width 18 height 7
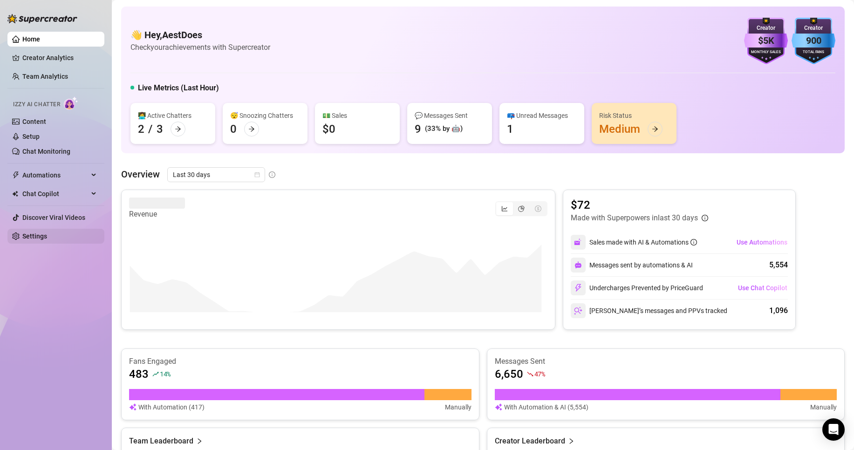
click at [38, 233] on link "Settings" at bounding box center [34, 235] width 25 height 7
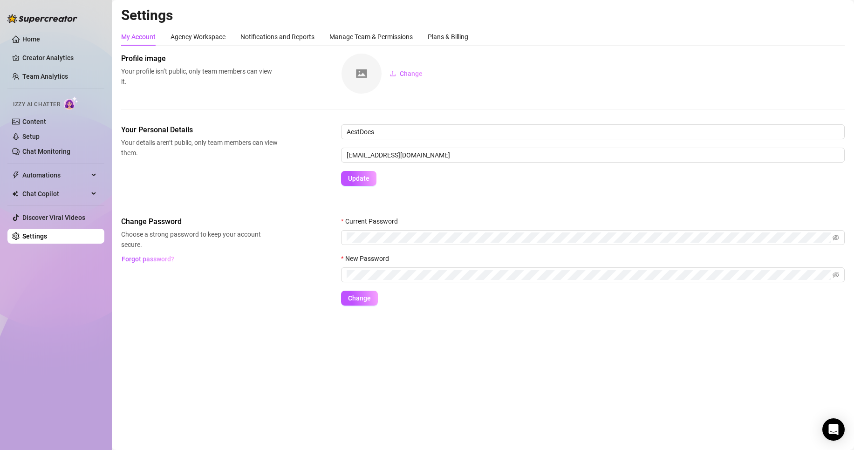
click at [233, 40] on div "My Account Agency Workspace Notifications and Reports Manage Team & Permissions…" at bounding box center [294, 37] width 347 height 18
drag, startPoint x: 184, startPoint y: 50, endPoint x: 195, endPoint y: 37, distance: 16.9
click at [189, 45] on div "My Account Agency Workspace Notifications and Reports Manage Team & Permissions…" at bounding box center [482, 167] width 723 height 278
click at [195, 37] on div "Agency Workspace" at bounding box center [197, 37] width 55 height 10
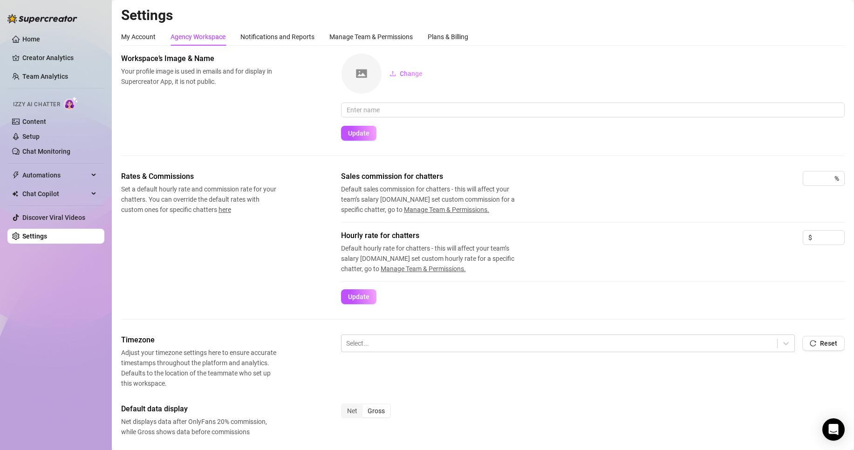
click at [231, 38] on div "My Account Agency Workspace Notifications and Reports Manage Team & Permissions…" at bounding box center [294, 37] width 347 height 18
click at [255, 42] on div "Notifications and Reports" at bounding box center [277, 37] width 74 height 18
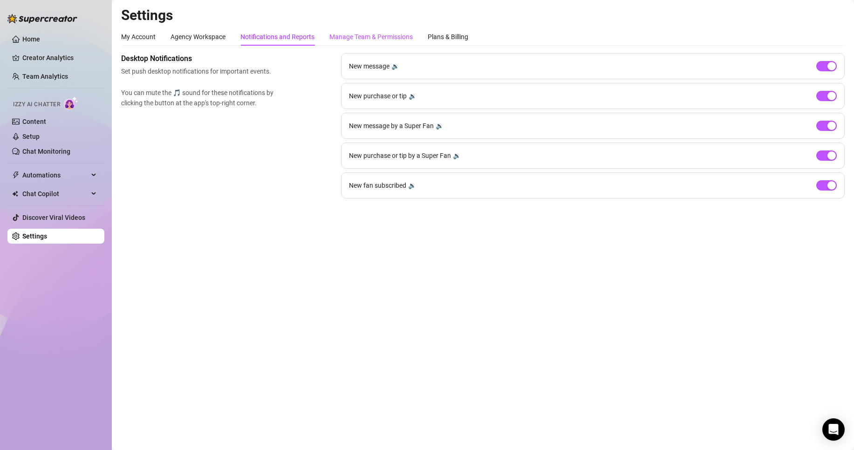
click at [392, 32] on div "Manage Team & Permissions" at bounding box center [370, 37] width 83 height 10
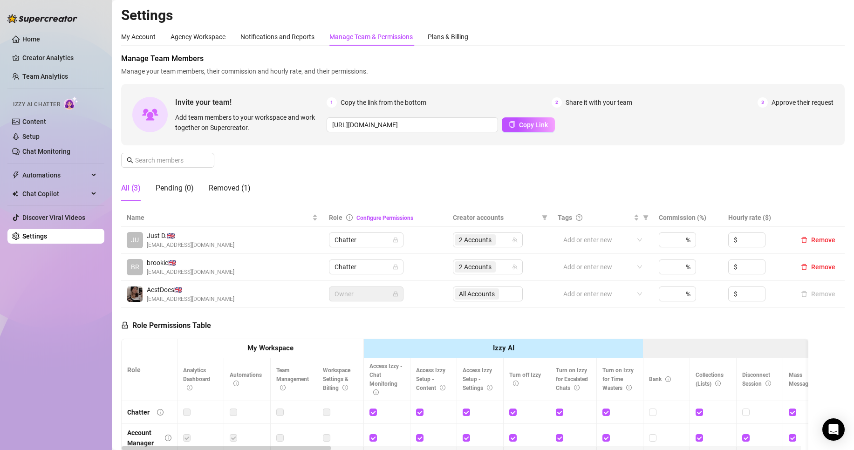
click at [105, 373] on aside "Home Creator Analytics Team Analytics Izzy AI Chatter Content Setup Chat Monito…" at bounding box center [56, 225] width 112 height 450
click at [472, 325] on div "Role Permissions Table Role My Workspace Izzy AI OnlyFans Side Menu OnlyFans Ch…" at bounding box center [464, 442] width 687 height 268
click at [491, 212] on th "Creator accounts" at bounding box center [499, 218] width 105 height 18
drag, startPoint x: 472, startPoint y: 215, endPoint x: 409, endPoint y: 214, distance: 63.8
click at [471, 215] on span "Creator accounts" at bounding box center [495, 217] width 85 height 10
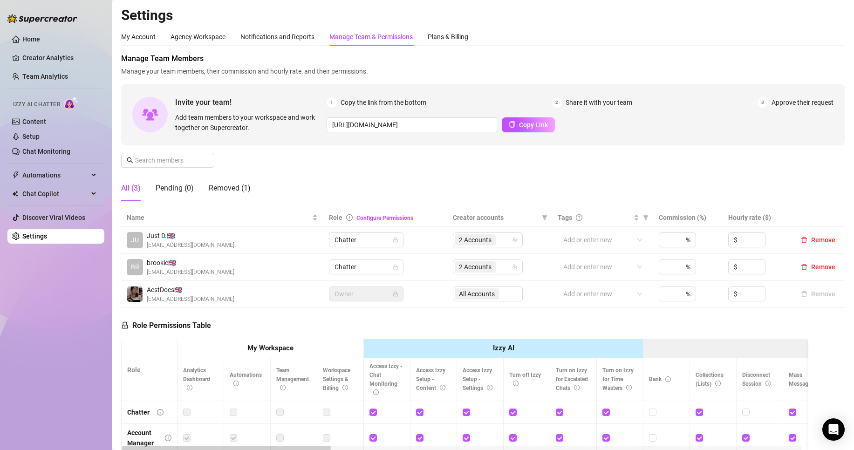
click at [394, 223] on th "Role Configure Permissions" at bounding box center [385, 218] width 124 height 18
click at [392, 220] on link "Configure Permissions" at bounding box center [384, 218] width 57 height 7
click at [202, 193] on div "All (3) Pending (0) Removed (1)" at bounding box center [186, 188] width 130 height 26
click at [222, 190] on div "Removed (1)" at bounding box center [230, 188] width 42 height 11
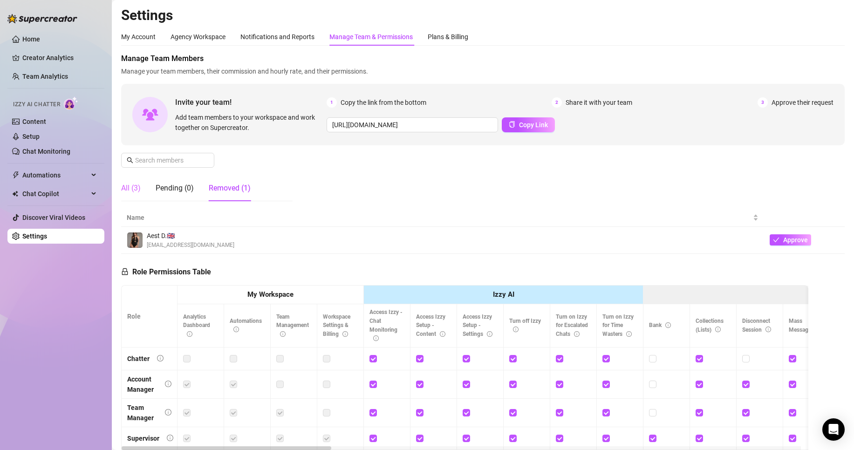
click at [129, 194] on div "All (3)" at bounding box center [131, 188] width 20 height 26
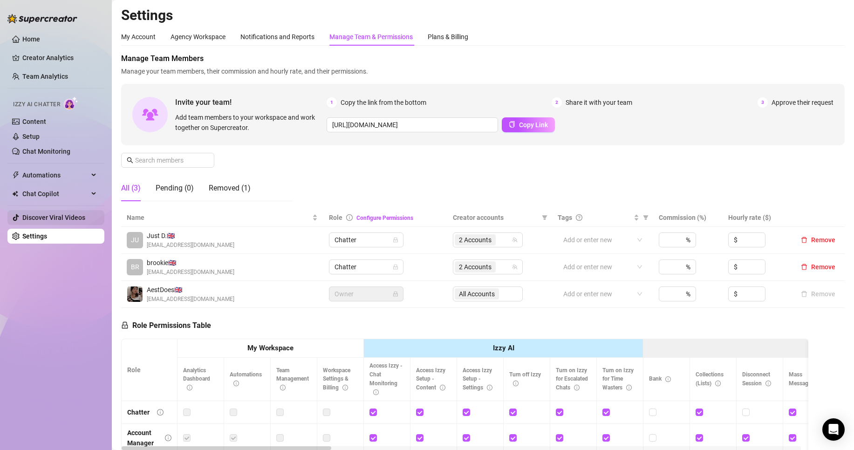
drag, startPoint x: 55, startPoint y: 225, endPoint x: 58, endPoint y: 220, distance: 5.8
click at [55, 221] on link "Discover Viral Videos" at bounding box center [53, 217] width 63 height 7
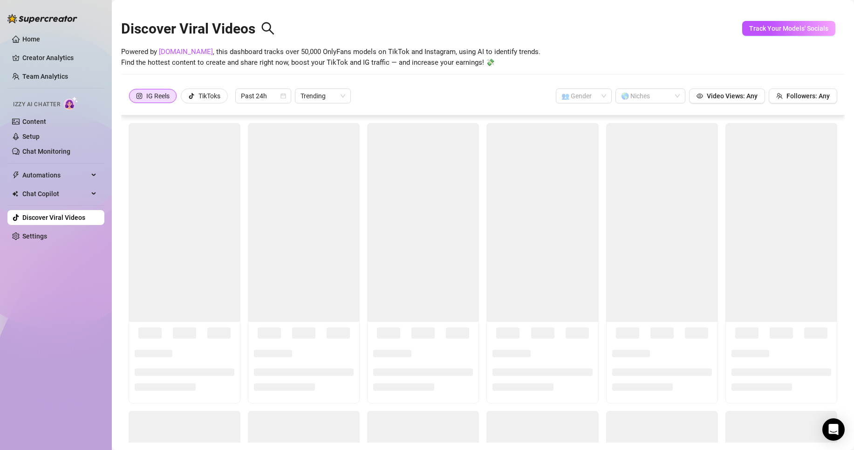
click at [58, 220] on link "Discover Viral Videos" at bounding box center [53, 217] width 63 height 7
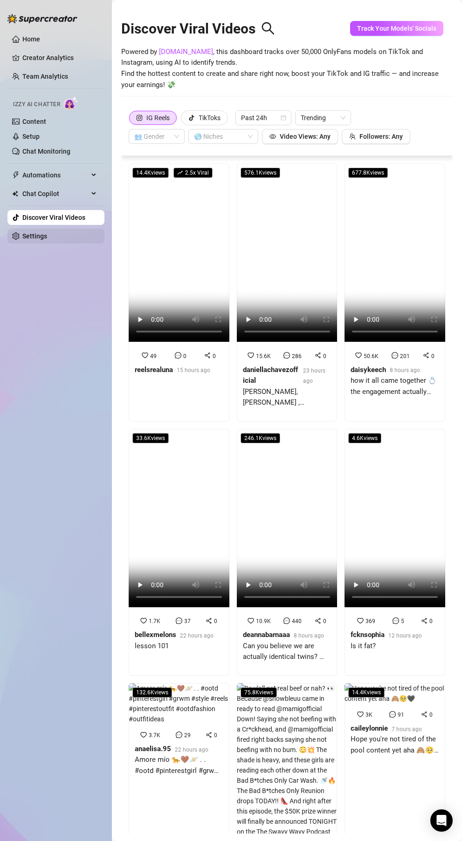
click at [39, 238] on link "Settings" at bounding box center [34, 235] width 25 height 7
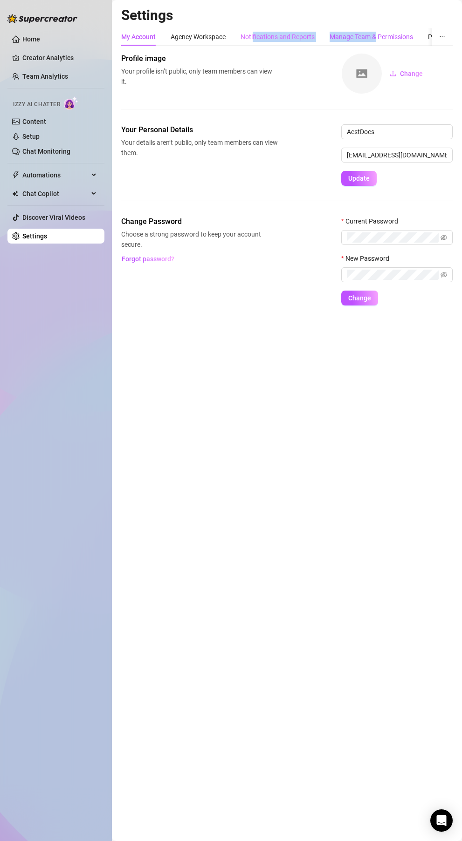
drag, startPoint x: 375, startPoint y: 37, endPoint x: 249, endPoint y: 30, distance: 126.4
click at [252, 34] on div "My Account Agency Workspace Notifications and Reports Manage Team & Permissions…" at bounding box center [294, 37] width 347 height 18
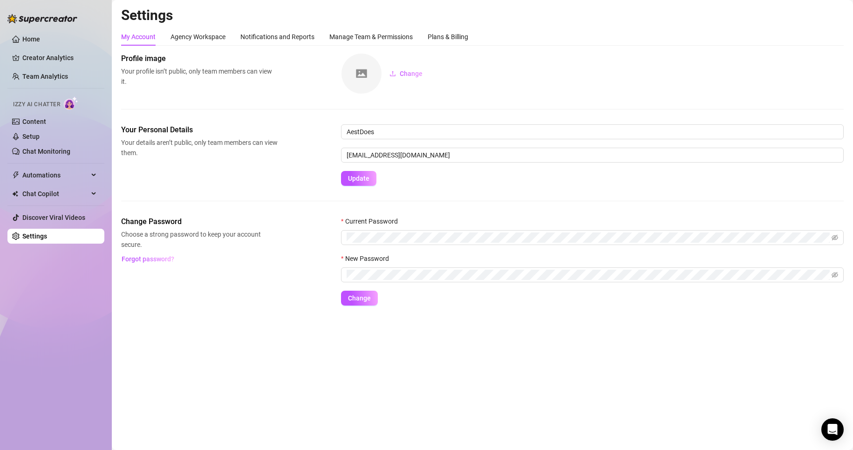
click at [440, 46] on div "My Account Agency Workspace Notifications and Reports Manage Team & Permissions…" at bounding box center [482, 167] width 723 height 278
click at [446, 40] on div "Plans & Billing" at bounding box center [448, 37] width 41 height 10
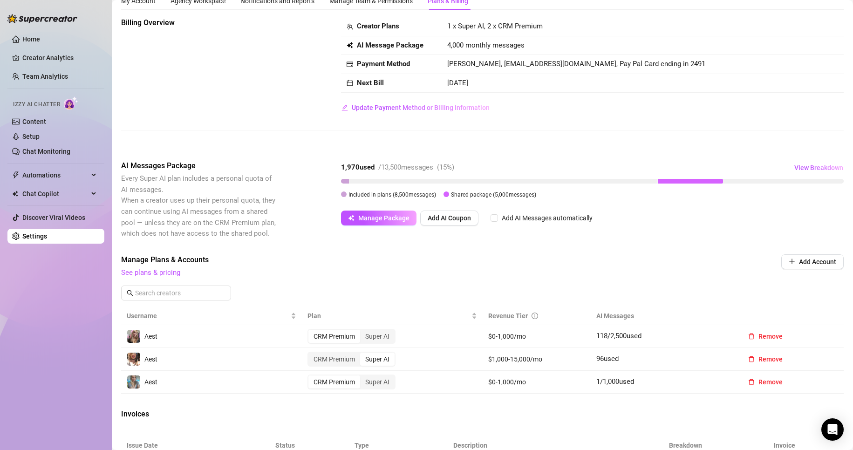
scroll to position [93, 0]
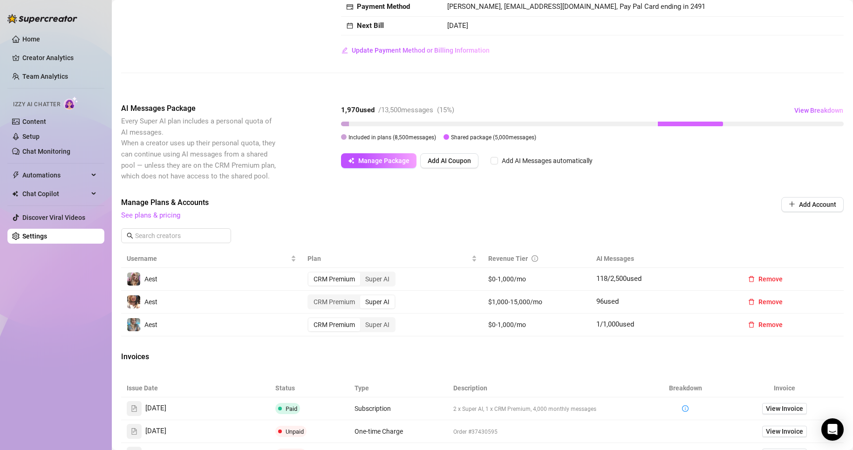
drag, startPoint x: 433, startPoint y: 228, endPoint x: 428, endPoint y: 231, distance: 6.1
click at [428, 231] on div "Manage Plans & Accounts See plans & pricing Add Account" at bounding box center [482, 223] width 723 height 53
click at [363, 227] on div "Manage Plans & Accounts See plans & pricing Add Account" at bounding box center [482, 223] width 723 height 53
